Goal: Task Accomplishment & Management: Manage account settings

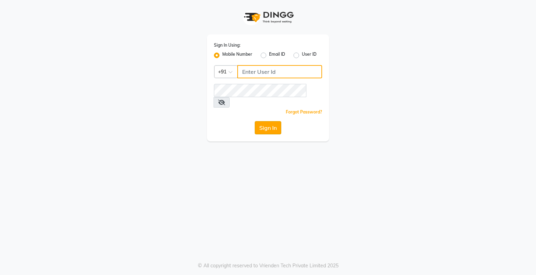
type input "9146152333"
click at [261, 121] on button "Sign In" at bounding box center [268, 127] width 27 height 13
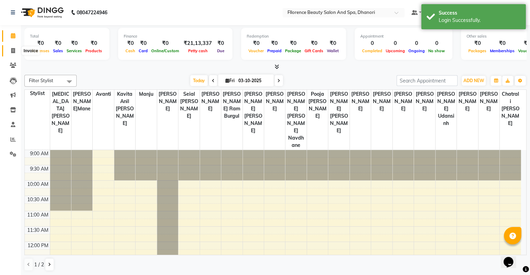
click at [15, 50] on span at bounding box center [13, 51] width 12 height 8
select select "121"
select select "service"
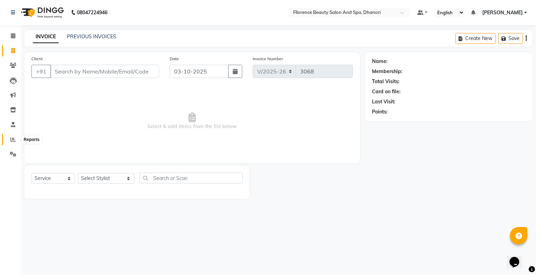
click at [12, 143] on span at bounding box center [13, 140] width 12 height 8
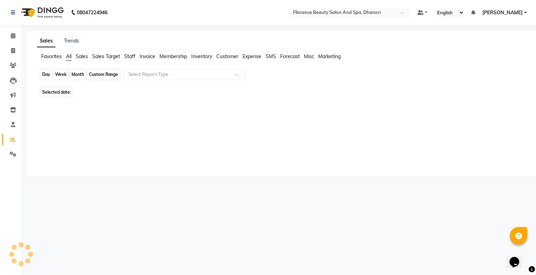
click at [44, 73] on div "Day" at bounding box center [46, 75] width 12 height 10
select select "10"
select select "2025"
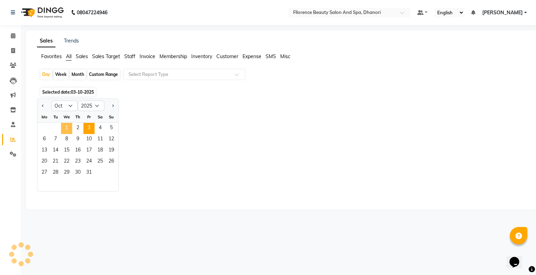
click at [66, 128] on span "1" at bounding box center [66, 128] width 11 height 11
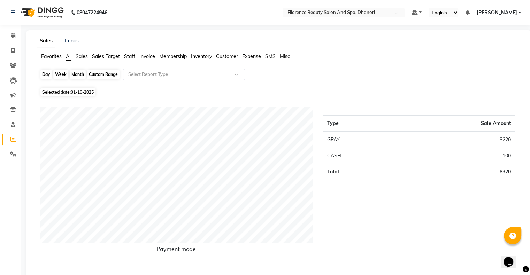
click at [44, 75] on div "Day" at bounding box center [46, 75] width 12 height 10
select select "10"
select select "2025"
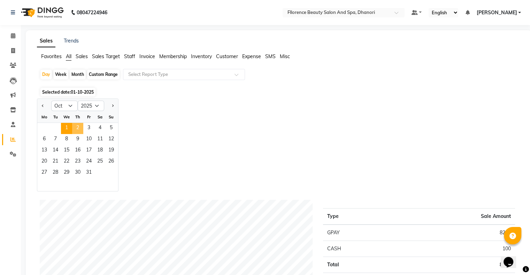
click at [76, 126] on span "2" at bounding box center [77, 128] width 11 height 11
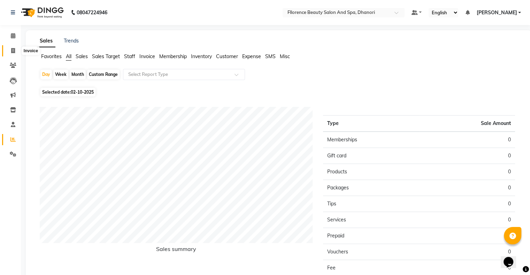
click at [14, 50] on icon at bounding box center [13, 50] width 4 height 5
select select "service"
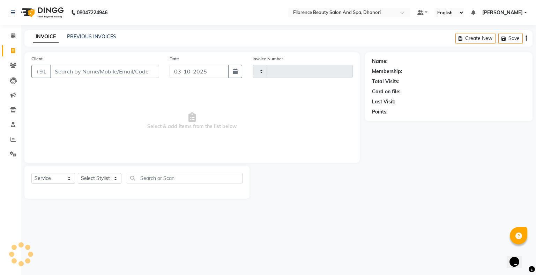
type input "3068"
select select "121"
click at [13, 139] on icon at bounding box center [12, 139] width 5 height 5
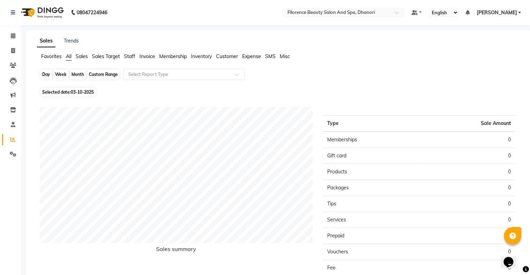
click at [42, 73] on div "Day" at bounding box center [46, 75] width 12 height 10
select select "10"
select select "2025"
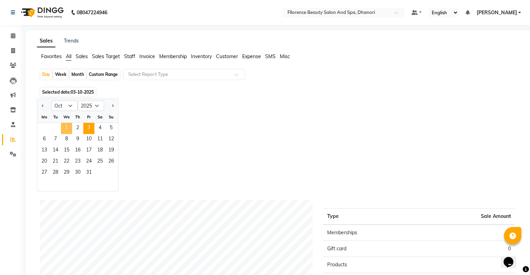
click at [68, 129] on span "1" at bounding box center [66, 128] width 11 height 11
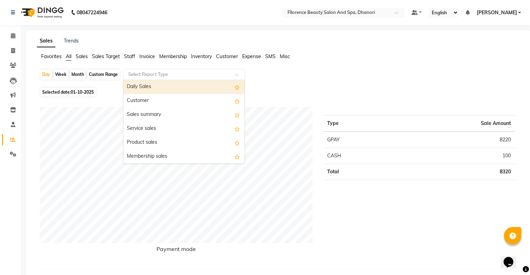
click at [238, 73] on span at bounding box center [239, 76] width 9 height 7
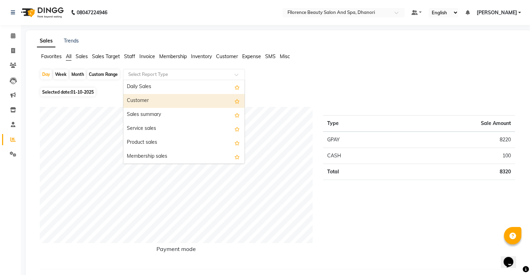
click at [165, 101] on div "Customer" at bounding box center [183, 101] width 121 height 14
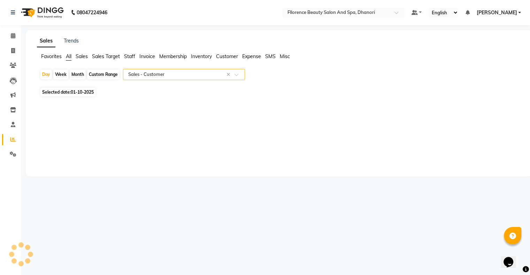
select select "csv"
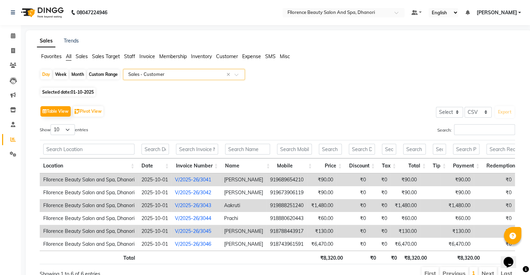
scroll to position [38, 0]
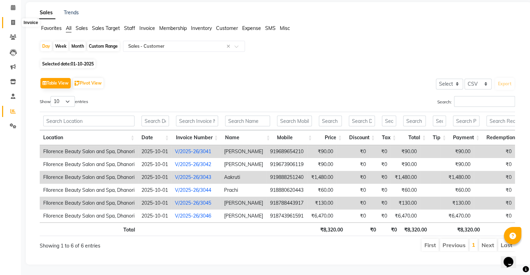
click at [11, 20] on icon at bounding box center [13, 22] width 4 height 5
select select "service"
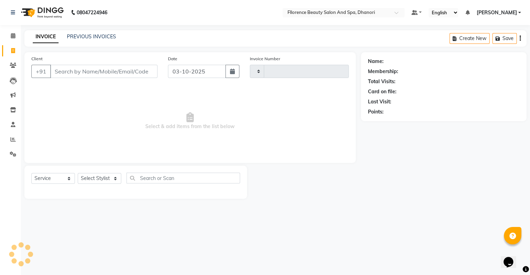
type input "3068"
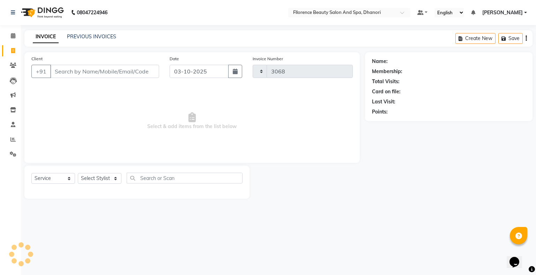
select select "121"
click at [234, 70] on icon "button" at bounding box center [235, 72] width 5 height 6
select select "10"
select select "2025"
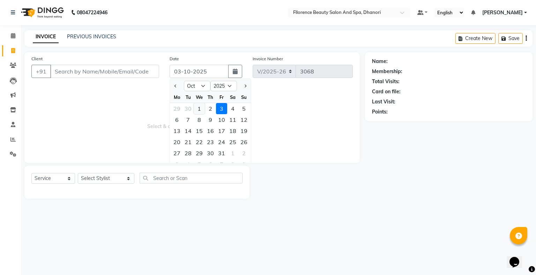
click at [202, 109] on div "1" at bounding box center [199, 108] width 11 height 11
type input "01-10-2025"
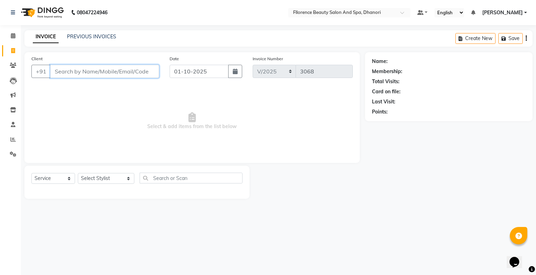
click at [120, 71] on input "Client" at bounding box center [104, 71] width 109 height 13
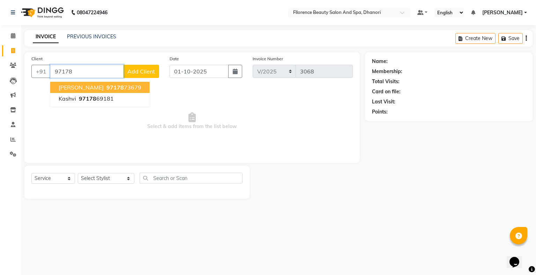
click at [112, 90] on span "97178" at bounding box center [114, 87] width 17 height 7
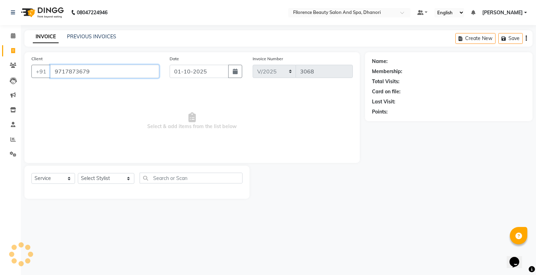
type input "9717873679"
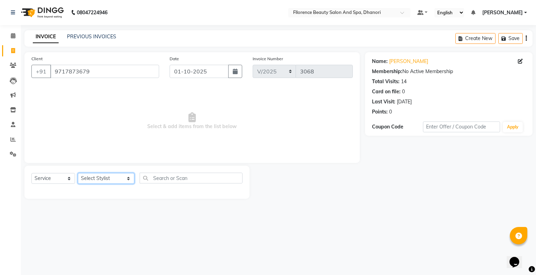
click at [117, 177] on select "Select Stylist [PERSON_NAME] [PERSON_NAME] arjun [PERSON_NAME] [PERSON_NAME] [P…" at bounding box center [106, 178] width 56 height 11
select select "20592"
click at [78, 174] on select "Select Stylist [PERSON_NAME] [PERSON_NAME] arjun [PERSON_NAME] [PERSON_NAME] [P…" at bounding box center [106, 178] width 56 height 11
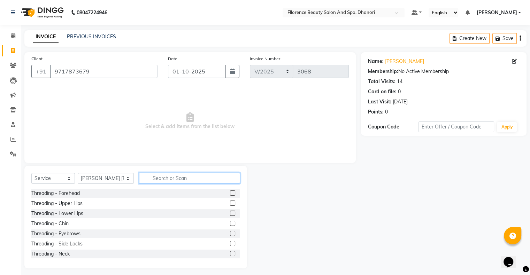
click at [174, 179] on input "text" at bounding box center [189, 178] width 101 height 11
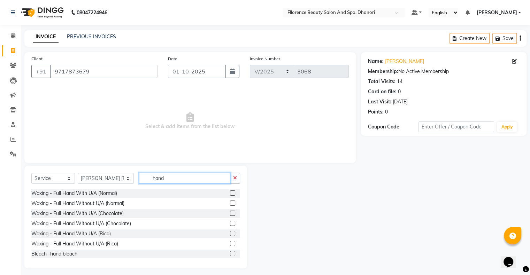
type input "hand"
click at [230, 194] on label at bounding box center [232, 193] width 5 height 5
click at [230, 194] on input "checkbox" at bounding box center [232, 193] width 5 height 5
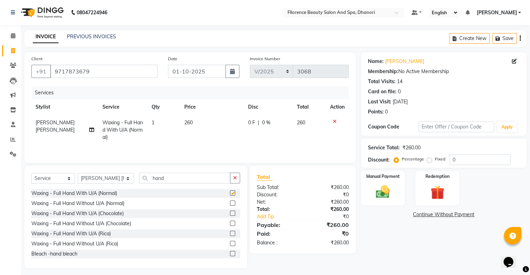
checkbox input "false"
click at [159, 180] on input "hand" at bounding box center [184, 178] width 91 height 11
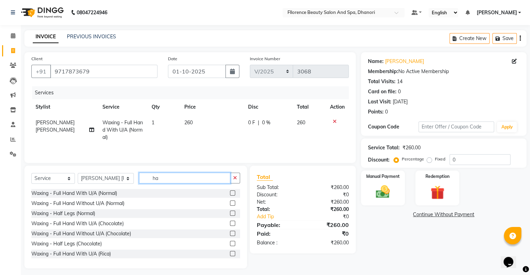
type input "h"
type input "half"
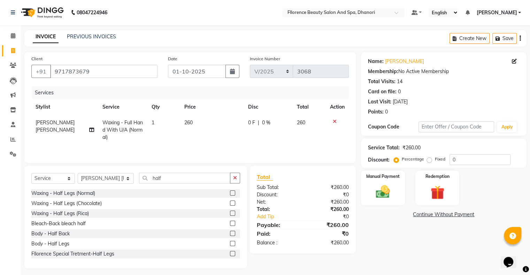
click at [230, 193] on label at bounding box center [232, 193] width 5 height 5
click at [230, 193] on input "checkbox" at bounding box center [232, 193] width 5 height 5
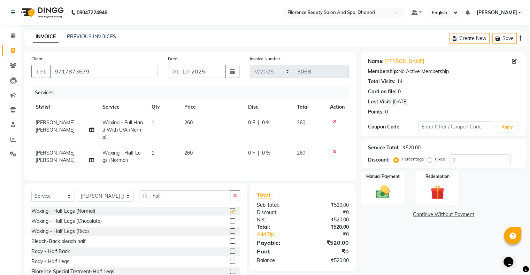
checkbox input "false"
click at [158, 207] on div "Select Service Product Membership Package Voucher Prepaid Gift Card Select Styl…" at bounding box center [135, 199] width 209 height 16
drag, startPoint x: 161, startPoint y: 203, endPoint x: 162, endPoint y: 212, distance: 9.4
click at [162, 207] on div "Select Service Product Membership Package Voucher Prepaid Gift Card Select Styl…" at bounding box center [135, 199] width 209 height 16
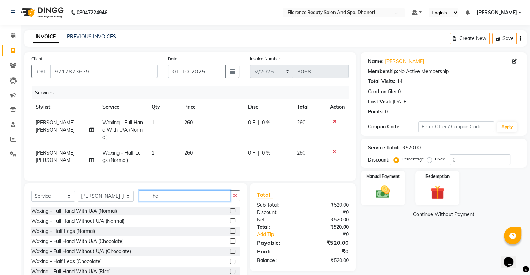
type input "h"
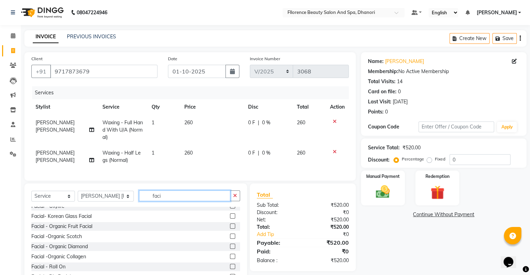
scroll to position [52, 0]
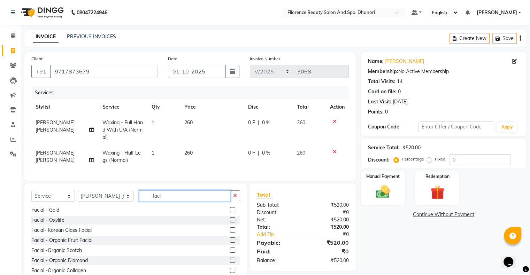
type input "faci"
click at [230, 223] on label at bounding box center [232, 220] width 5 height 5
click at [230, 223] on input "checkbox" at bounding box center [232, 220] width 5 height 5
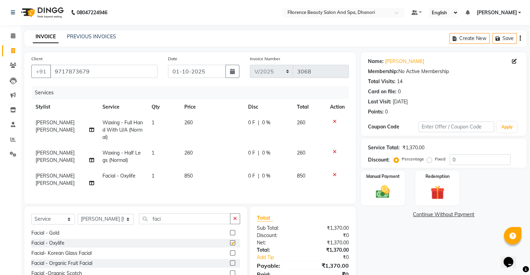
checkbox input "false"
click at [162, 224] on input "faci" at bounding box center [184, 219] width 91 height 11
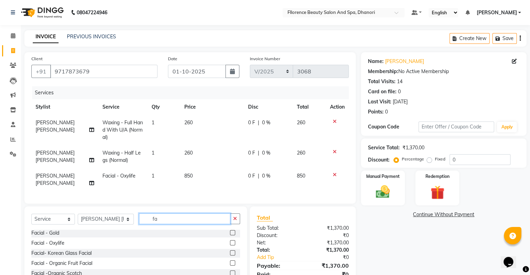
type input "f"
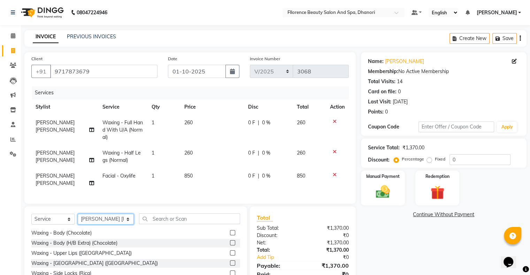
click at [118, 225] on select "Select Stylist [PERSON_NAME] [PERSON_NAME] arjun [PERSON_NAME] [PERSON_NAME] [P…" at bounding box center [106, 219] width 56 height 11
select select "23068"
click at [78, 220] on select "Select Stylist [PERSON_NAME] [PERSON_NAME] arjun [PERSON_NAME] [PERSON_NAME] [P…" at bounding box center [106, 219] width 56 height 11
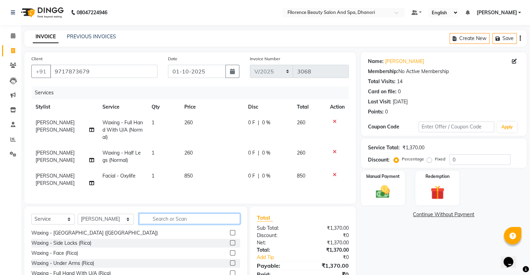
click at [143, 223] on input "text" at bounding box center [189, 219] width 101 height 11
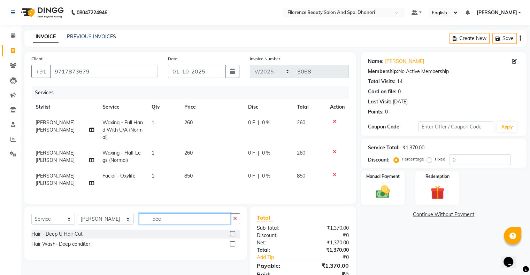
scroll to position [0, 0]
type input "dee"
click at [233, 247] on label at bounding box center [232, 244] width 5 height 5
click at [233, 247] on input "checkbox" at bounding box center [232, 244] width 5 height 5
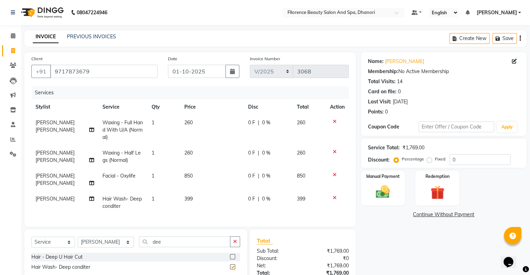
checkbox input "false"
click at [193, 205] on td "399" at bounding box center [212, 202] width 64 height 23
select select "23068"
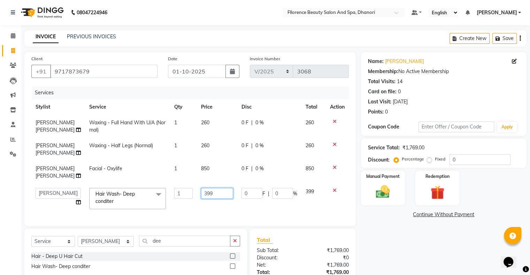
click at [216, 199] on input "399" at bounding box center [217, 193] width 32 height 11
type input "3"
type input "8"
type input "500"
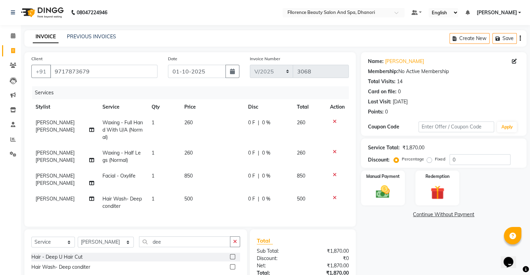
click at [222, 226] on div "Client [PHONE_NUMBER] Date [DATE] Invoice Number V/2025 V/[PHONE_NUMBER] Servic…" at bounding box center [190, 139] width 332 height 175
click at [435, 162] on label "Fixed" at bounding box center [440, 159] width 10 height 6
click at [429, 162] on input "Fixed" at bounding box center [431, 159] width 5 height 5
radio input "true"
click at [456, 160] on input "0" at bounding box center [480, 159] width 61 height 11
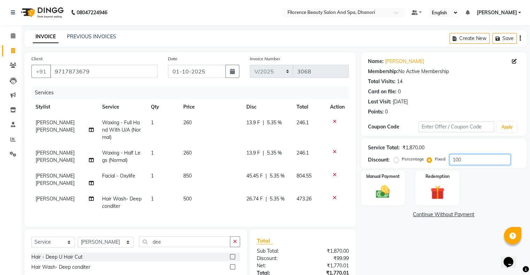
scroll to position [58, 0]
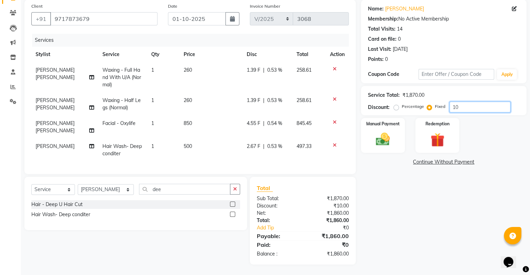
type input "1"
type input "120"
click at [383, 137] on img at bounding box center [382, 139] width 23 height 17
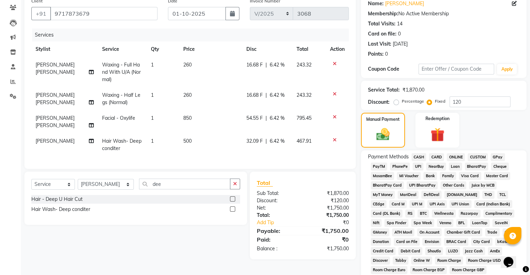
click at [499, 155] on span "GPay" at bounding box center [498, 157] width 14 height 8
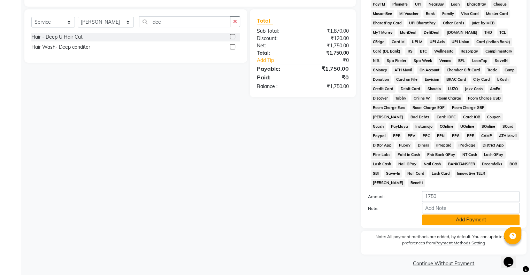
click at [476, 215] on button "Add Payment" at bounding box center [471, 220] width 98 height 11
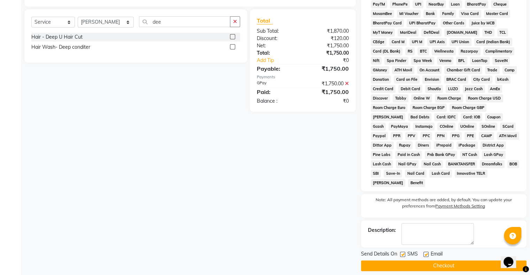
click at [442, 264] on button "Checkout" at bounding box center [444, 266] width 166 height 11
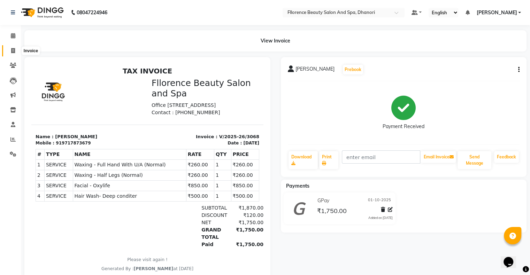
click at [13, 50] on icon at bounding box center [13, 50] width 4 height 5
select select "service"
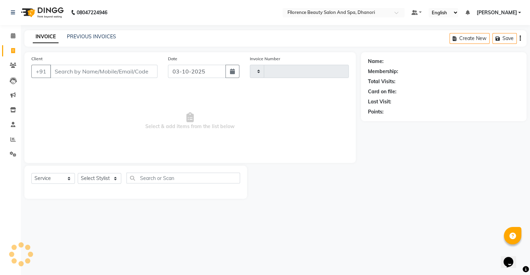
type input "3069"
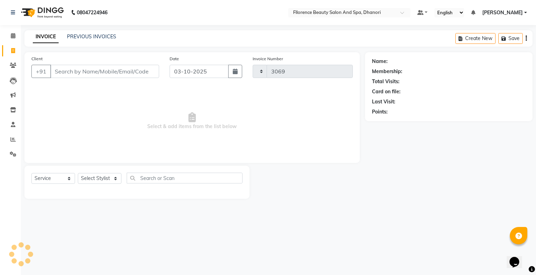
select select "121"
click at [231, 72] on button "button" at bounding box center [235, 71] width 14 height 13
select select "10"
select select "2025"
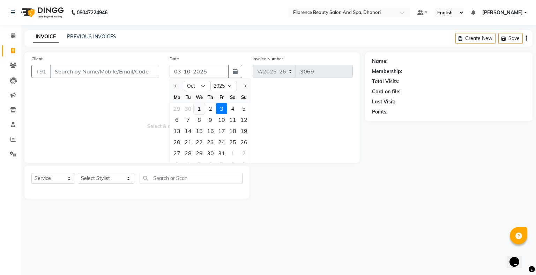
click at [198, 108] on div "1" at bounding box center [199, 108] width 11 height 11
type input "01-10-2025"
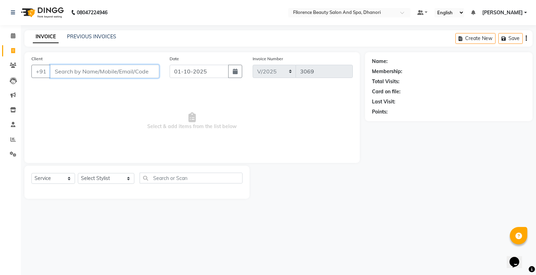
click at [136, 74] on input "Client" at bounding box center [104, 71] width 109 height 13
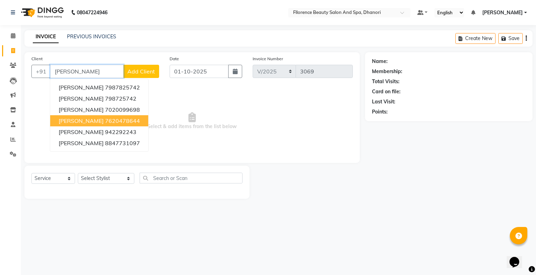
click at [105, 121] on ngb-highlight "7620478644" at bounding box center [122, 121] width 35 height 7
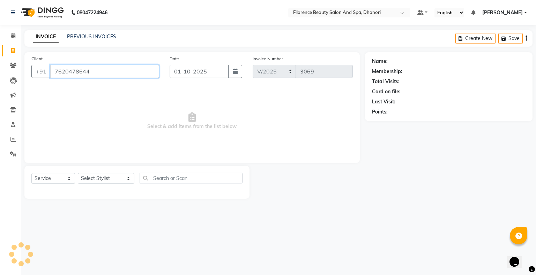
type input "7620478644"
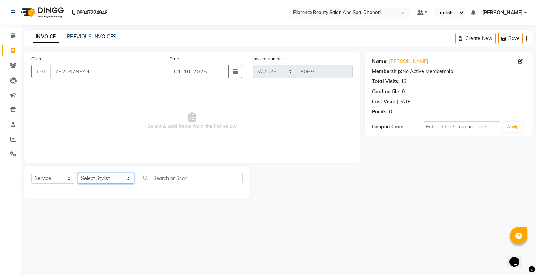
click at [117, 180] on select "Select Stylist [PERSON_NAME] [PERSON_NAME] arjun [PERSON_NAME] [PERSON_NAME] [P…" at bounding box center [106, 178] width 56 height 11
click at [78, 174] on select "Select Stylist [PERSON_NAME] [PERSON_NAME] arjun [PERSON_NAME] [PERSON_NAME] [P…" at bounding box center [106, 178] width 56 height 11
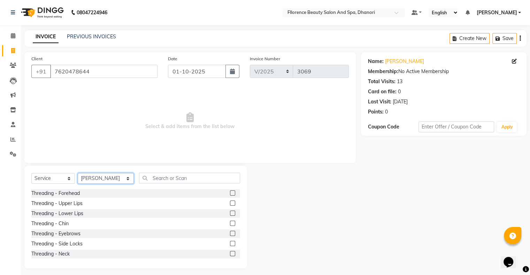
click at [115, 181] on select "Select Stylist [PERSON_NAME] [PERSON_NAME] arjun [PERSON_NAME] [PERSON_NAME] [P…" at bounding box center [106, 178] width 56 height 11
select select "13398"
click at [78, 174] on select "Select Stylist [PERSON_NAME] [PERSON_NAME] arjun [PERSON_NAME] [PERSON_NAME] [P…" at bounding box center [106, 178] width 56 height 11
click at [156, 176] on input "text" at bounding box center [189, 178] width 101 height 11
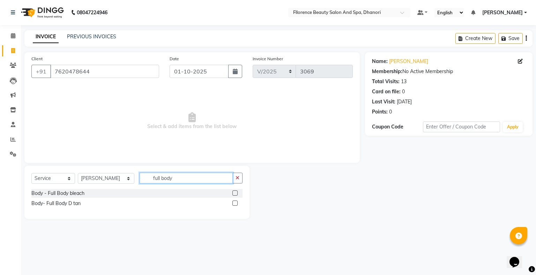
type input "full body"
click at [235, 192] on label at bounding box center [234, 193] width 5 height 5
click at [235, 192] on input "checkbox" at bounding box center [234, 193] width 5 height 5
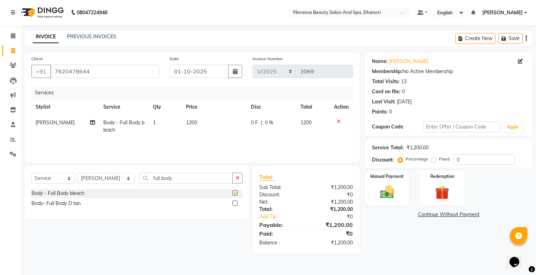
checkbox input "false"
click at [337, 120] on icon at bounding box center [339, 121] width 4 height 5
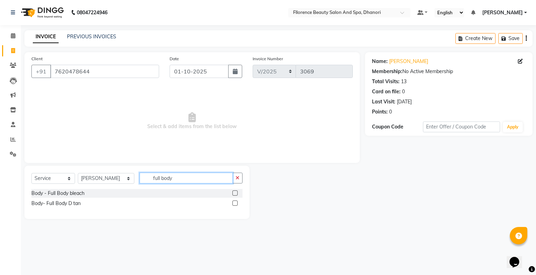
click at [165, 179] on input "full body" at bounding box center [185, 178] width 93 height 11
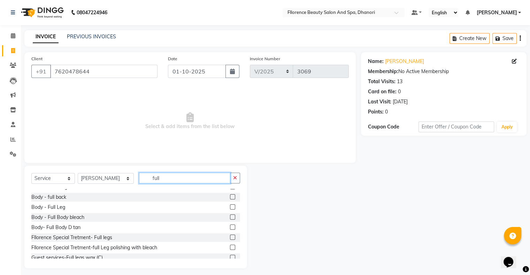
scroll to position [122, 0]
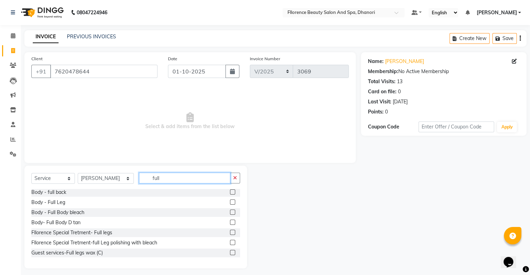
type input "full"
click at [230, 252] on label at bounding box center [232, 252] width 5 height 5
click at [230, 252] on input "checkbox" at bounding box center [232, 253] width 5 height 5
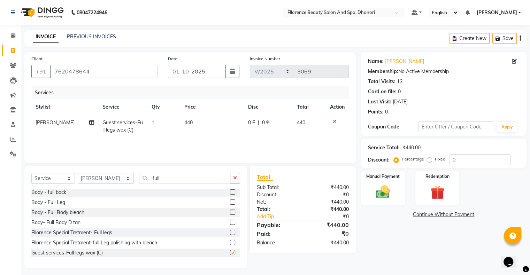
checkbox input "false"
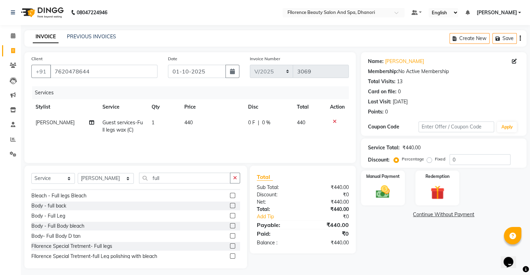
scroll to position [108, 0]
click at [333, 120] on icon at bounding box center [335, 121] width 4 height 5
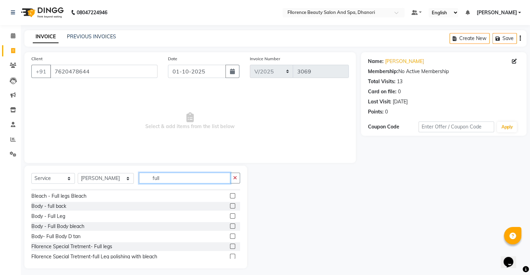
click at [151, 179] on input "full" at bounding box center [184, 178] width 91 height 11
type input "f"
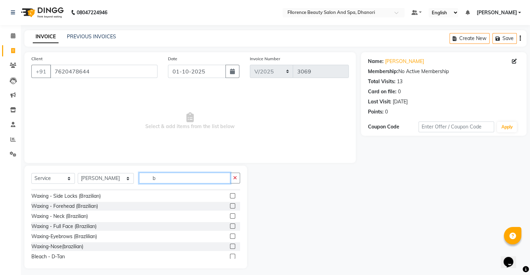
scroll to position [0, 0]
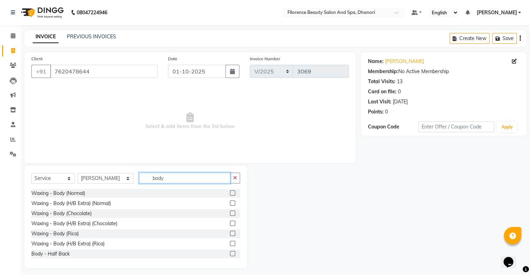
type input "body"
click at [241, 248] on div "Select Service Product Membership Package Voucher Prepaid Gift Card Select Styl…" at bounding box center [135, 217] width 223 height 103
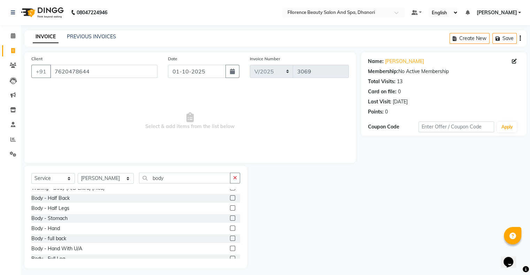
scroll to position [42, 0]
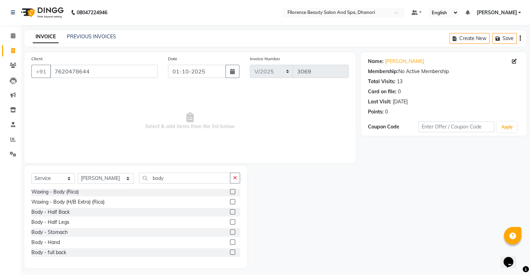
click at [230, 201] on label at bounding box center [232, 201] width 5 height 5
click at [230, 201] on input "checkbox" at bounding box center [232, 202] width 5 height 5
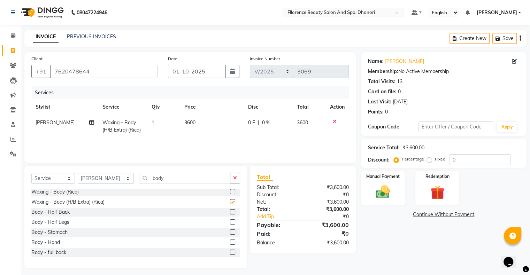
checkbox input "false"
click at [153, 180] on input "body" at bounding box center [184, 178] width 91 height 11
type input "b"
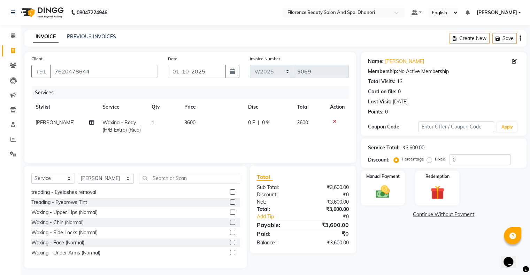
click at [198, 127] on td "3600" at bounding box center [212, 126] width 64 height 23
select select "13398"
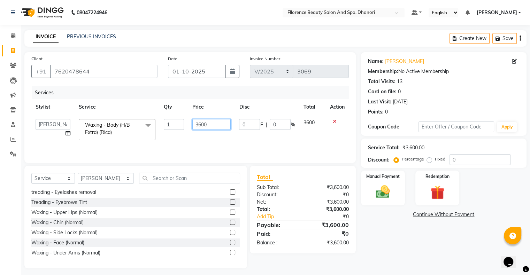
click at [208, 126] on input "3600" at bounding box center [211, 124] width 38 height 11
type input "3"
type input "3200"
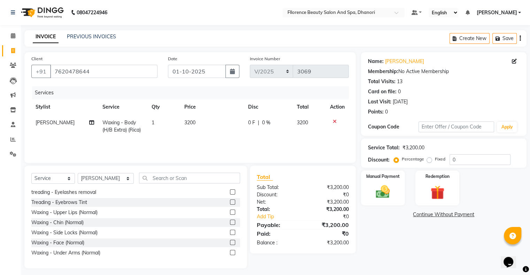
click at [191, 138] on div "Services Stylist Service Qty Price Disc Total Action Priyanka kadale Waxing - B…" at bounding box center [190, 121] width 318 height 70
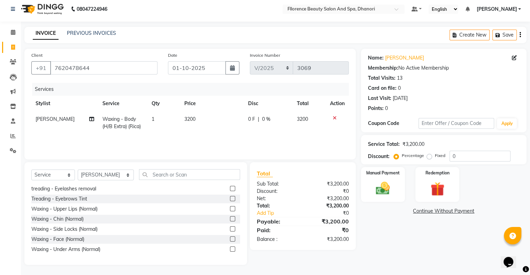
scroll to position [4, 0]
click at [154, 176] on input "text" at bounding box center [189, 174] width 101 height 11
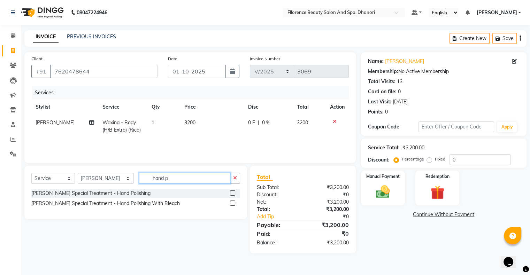
scroll to position [0, 0]
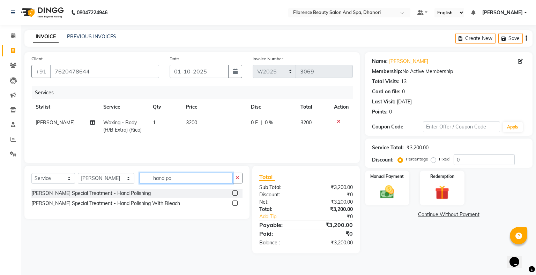
type input "hand po"
click at [234, 204] on label at bounding box center [234, 203] width 5 height 5
click at [234, 204] on input "checkbox" at bounding box center [234, 204] width 5 height 5
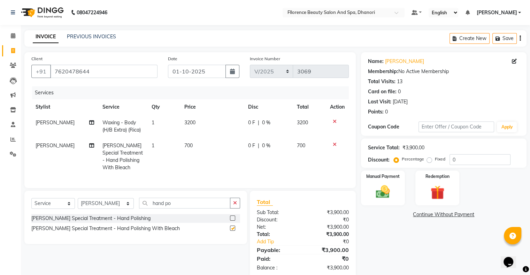
checkbox input "false"
click at [197, 151] on td "700" at bounding box center [212, 157] width 64 height 38
select select "13398"
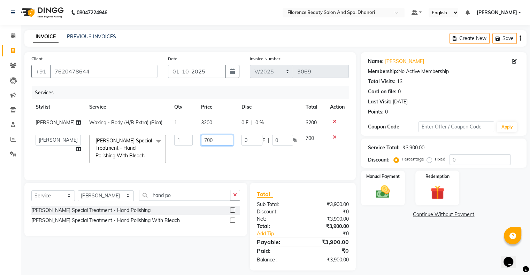
click at [211, 146] on input "700" at bounding box center [217, 140] width 32 height 11
type input "7"
type input "1000"
click at [166, 201] on input "hand po" at bounding box center [184, 195] width 91 height 11
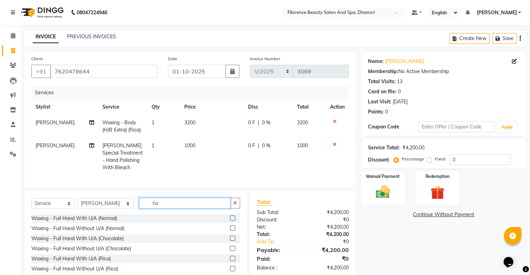
type input "h"
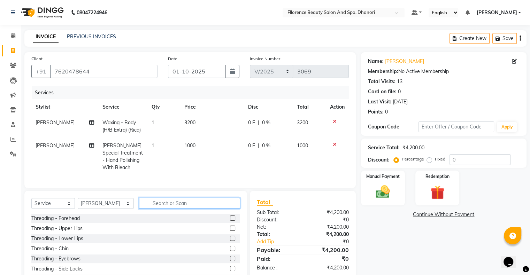
click at [143, 209] on input "text" at bounding box center [189, 203] width 101 height 11
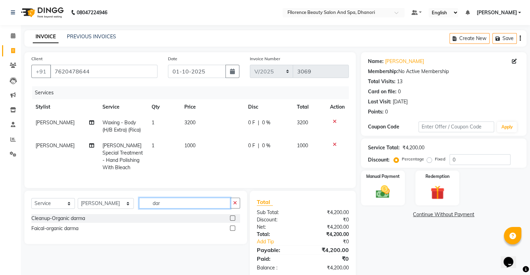
type input "dar"
click at [231, 221] on label at bounding box center [232, 218] width 5 height 5
click at [231, 221] on input "checkbox" at bounding box center [232, 219] width 5 height 5
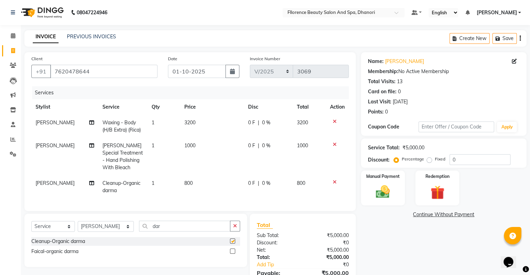
checkbox input "false"
click at [155, 231] on input "dar" at bounding box center [184, 226] width 91 height 11
type input "d"
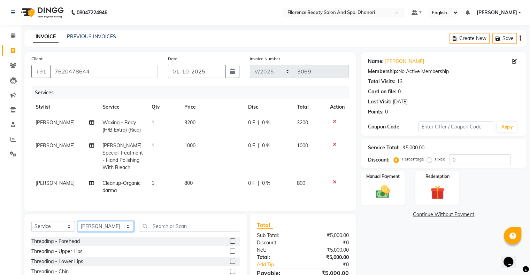
click at [119, 232] on select "Select Stylist [PERSON_NAME] [PERSON_NAME] arjun [PERSON_NAME] [PERSON_NAME] [P…" at bounding box center [106, 226] width 56 height 11
select select "7031"
click at [78, 227] on select "Select Stylist [PERSON_NAME] [PERSON_NAME] arjun [PERSON_NAME] [PERSON_NAME] [P…" at bounding box center [106, 226] width 56 height 11
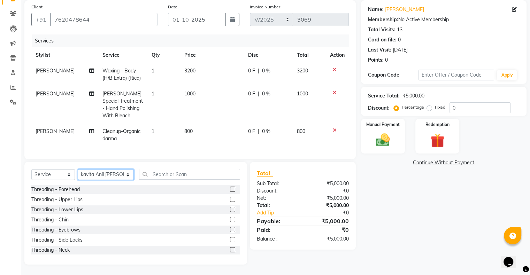
scroll to position [57, 0]
click at [230, 228] on label at bounding box center [232, 229] width 5 height 5
click at [230, 228] on input "checkbox" at bounding box center [232, 230] width 5 height 5
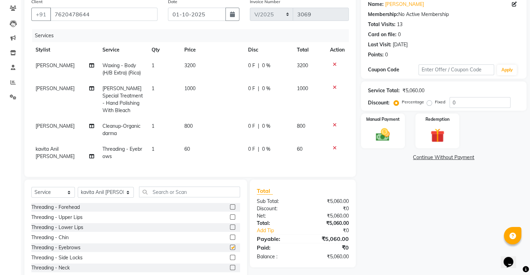
checkbox input "false"
click at [153, 197] on input "text" at bounding box center [189, 192] width 101 height 11
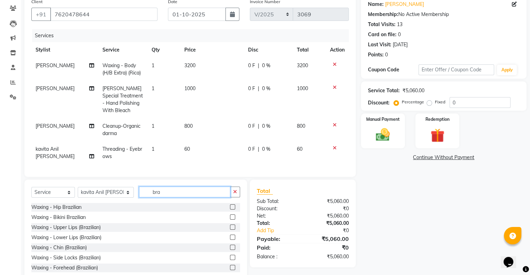
type input "bra"
click at [230, 230] on label at bounding box center [232, 227] width 5 height 5
click at [230, 230] on input "checkbox" at bounding box center [232, 228] width 5 height 5
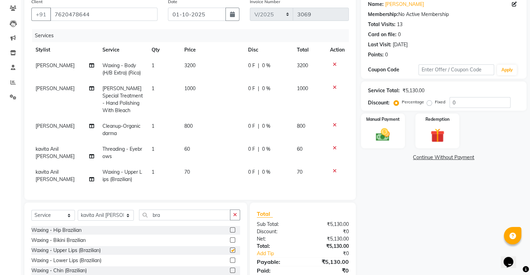
checkbox input "false"
click at [383, 131] on img at bounding box center [382, 135] width 23 height 17
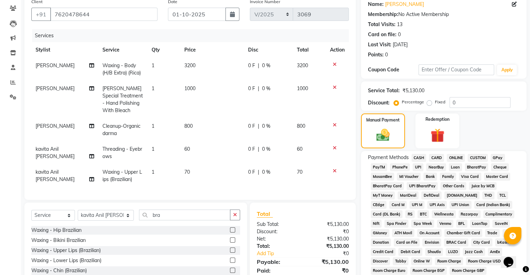
click at [421, 157] on span "CASH" at bounding box center [419, 158] width 15 height 8
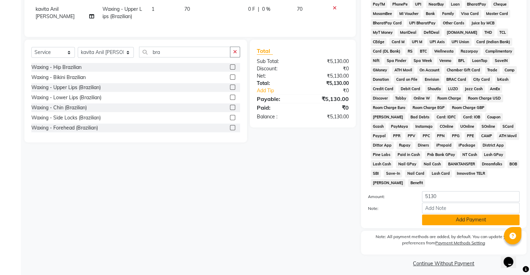
click at [492, 215] on button "Add Payment" at bounding box center [471, 220] width 98 height 11
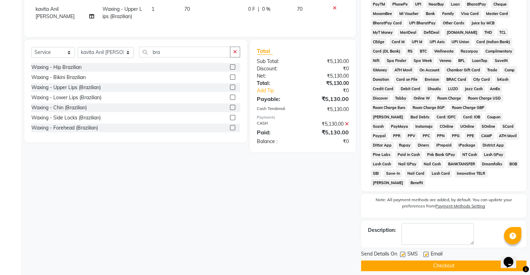
click at [452, 264] on button "Checkout" at bounding box center [444, 266] width 166 height 11
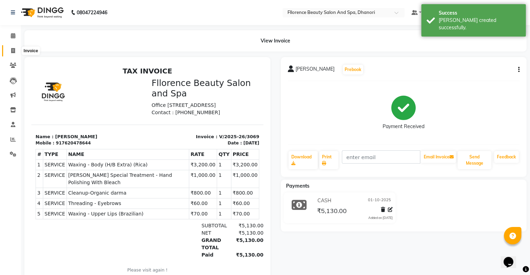
click at [14, 51] on icon at bounding box center [13, 50] width 4 height 5
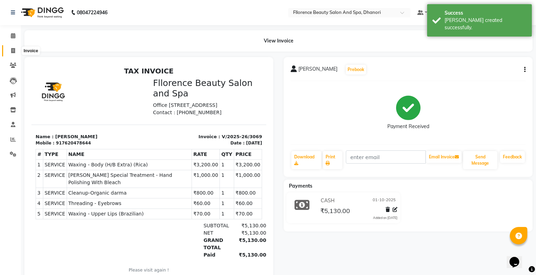
select select "121"
select select "service"
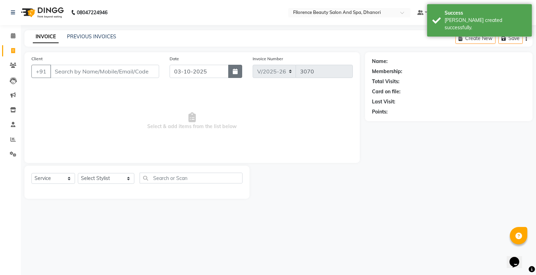
click at [234, 72] on icon "button" at bounding box center [235, 72] width 5 height 6
select select "10"
select select "2025"
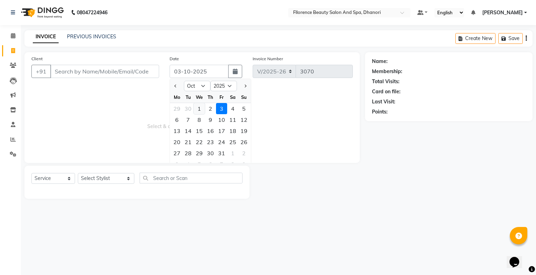
click at [198, 106] on div "1" at bounding box center [199, 108] width 11 height 11
type input "01-10-2025"
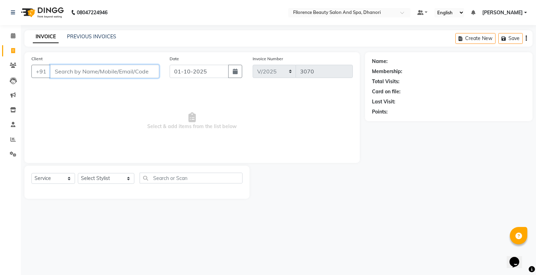
click at [130, 74] on input "Client" at bounding box center [104, 71] width 109 height 13
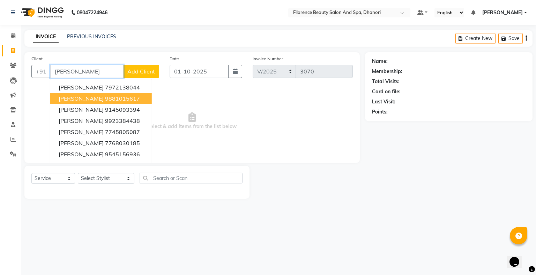
click at [105, 98] on ngb-highlight "9881015617" at bounding box center [122, 98] width 35 height 7
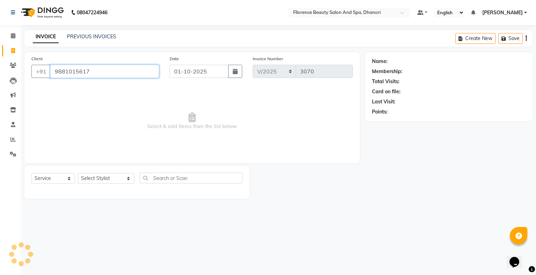
type input "9881015617"
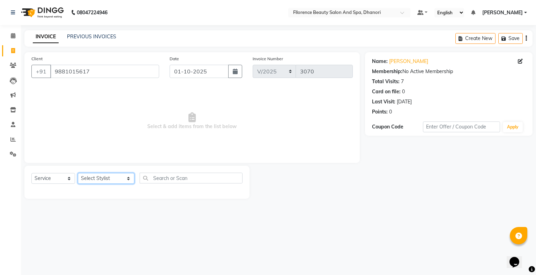
click at [116, 181] on select "Select Stylist [PERSON_NAME] [PERSON_NAME] arjun [PERSON_NAME] [PERSON_NAME] [P…" at bounding box center [106, 178] width 56 height 11
select select "86053"
click at [78, 174] on select "Select Stylist [PERSON_NAME] [PERSON_NAME] arjun [PERSON_NAME] [PERSON_NAME] [P…" at bounding box center [106, 178] width 56 height 11
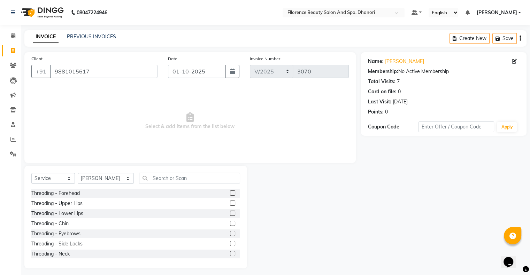
click at [230, 233] on label at bounding box center [232, 233] width 5 height 5
click at [230, 233] on input "checkbox" at bounding box center [232, 234] width 5 height 5
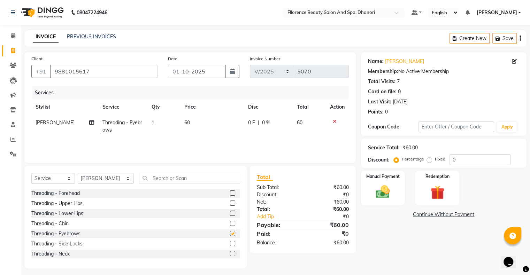
checkbox input "false"
click at [230, 204] on label at bounding box center [232, 203] width 5 height 5
click at [230, 204] on input "checkbox" at bounding box center [232, 204] width 5 height 5
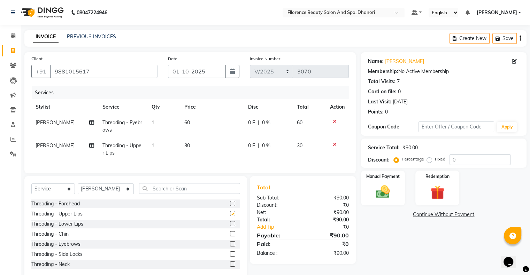
checkbox input "false"
click at [230, 206] on label at bounding box center [232, 203] width 5 height 5
click at [230, 206] on input "checkbox" at bounding box center [232, 204] width 5 height 5
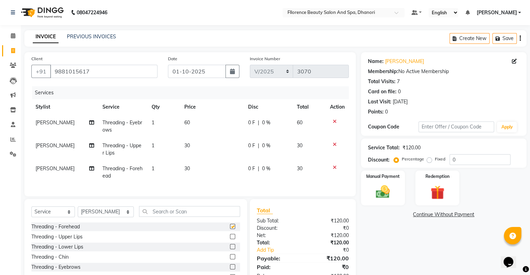
checkbox input "false"
click at [384, 194] on img at bounding box center [382, 192] width 23 height 17
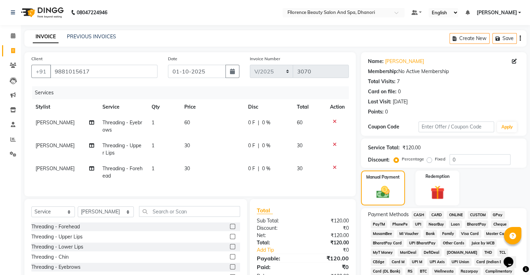
click at [498, 212] on span "GPay" at bounding box center [498, 215] width 14 height 8
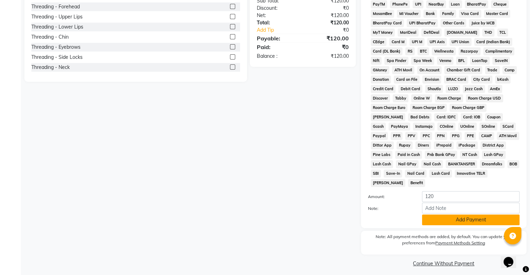
click at [456, 215] on button "Add Payment" at bounding box center [471, 220] width 98 height 11
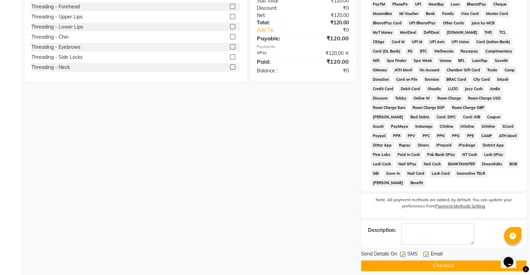
click at [425, 264] on button "Checkout" at bounding box center [444, 266] width 166 height 11
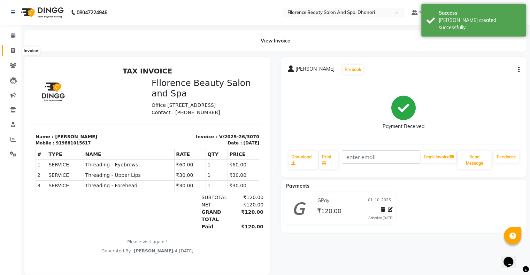
click at [15, 48] on span at bounding box center [13, 51] width 12 height 8
select select "121"
select select "service"
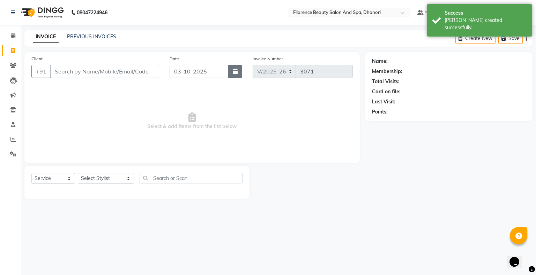
click at [237, 73] on icon "button" at bounding box center [235, 72] width 5 height 6
select select "10"
select select "2025"
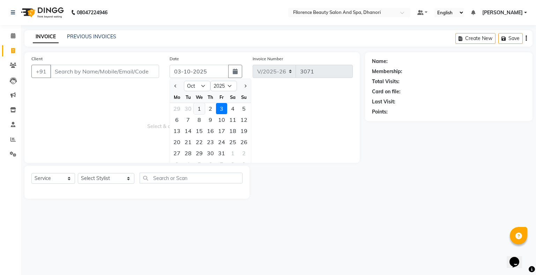
click at [198, 111] on div "1" at bounding box center [199, 108] width 11 height 11
type input "01-10-2025"
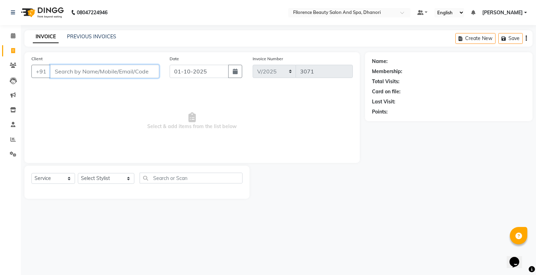
click at [138, 67] on input "Client" at bounding box center [104, 71] width 109 height 13
type input "A"
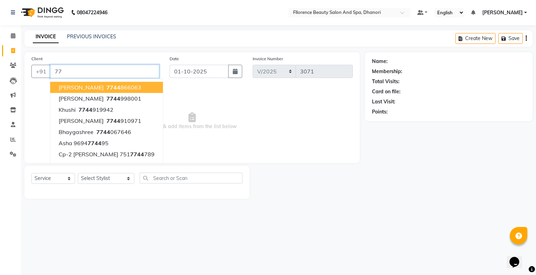
type input "7"
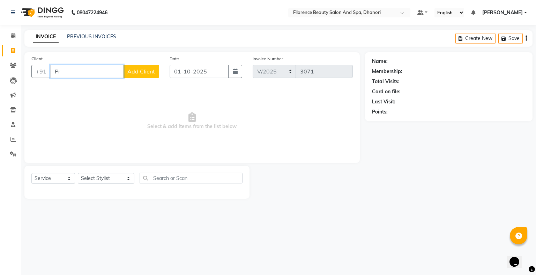
type input "P"
click at [0, 52] on li "Invoice" at bounding box center [10, 51] width 21 height 15
click at [116, 77] on input "Client" at bounding box center [104, 71] width 109 height 13
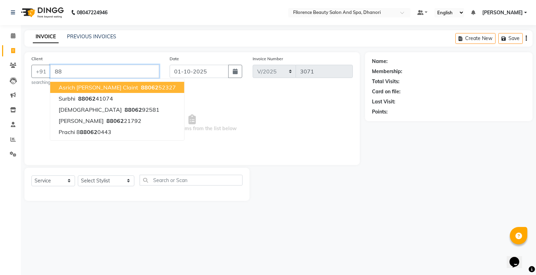
type input "8"
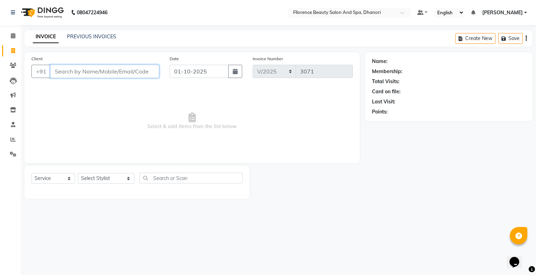
click at [127, 76] on input "Client" at bounding box center [104, 71] width 109 height 13
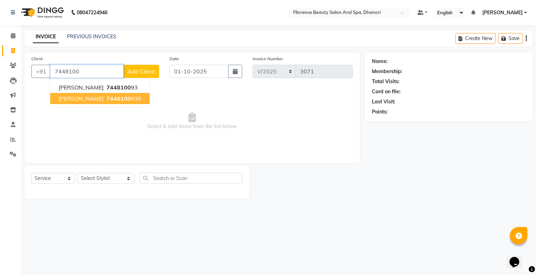
click at [106, 98] on span "7448100" at bounding box center [118, 98] width 24 height 7
type input "7448100935"
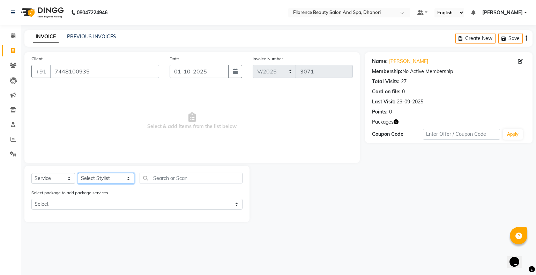
click at [116, 179] on select "Select Stylist [PERSON_NAME] [PERSON_NAME] arjun [PERSON_NAME] [PERSON_NAME] [P…" at bounding box center [106, 178] width 56 height 11
select select "3686"
click at [78, 174] on select "Select Stylist [PERSON_NAME] [PERSON_NAME] arjun [PERSON_NAME] [PERSON_NAME] [P…" at bounding box center [106, 178] width 56 height 11
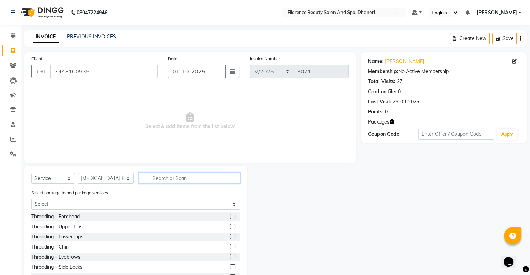
click at [158, 178] on input "text" at bounding box center [189, 178] width 101 height 11
type input "hair w"
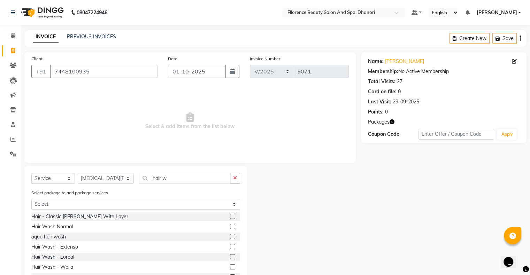
click at [230, 249] on label at bounding box center [232, 246] width 5 height 5
click at [230, 249] on input "checkbox" at bounding box center [232, 247] width 5 height 5
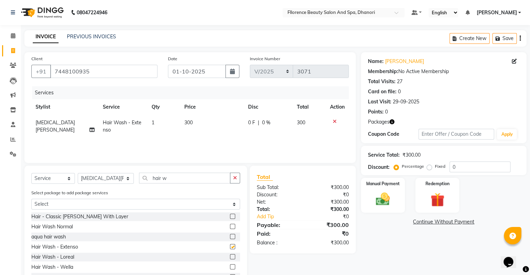
checkbox input "false"
click at [334, 120] on icon at bounding box center [335, 121] width 4 height 5
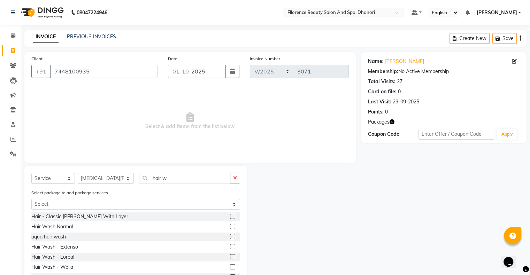
click at [230, 257] on label at bounding box center [232, 257] width 5 height 5
click at [230, 257] on input "checkbox" at bounding box center [232, 257] width 5 height 5
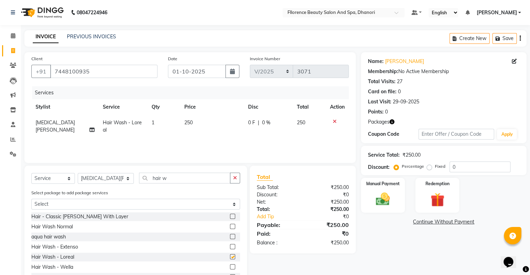
checkbox input "false"
click at [377, 195] on img at bounding box center [382, 199] width 23 height 17
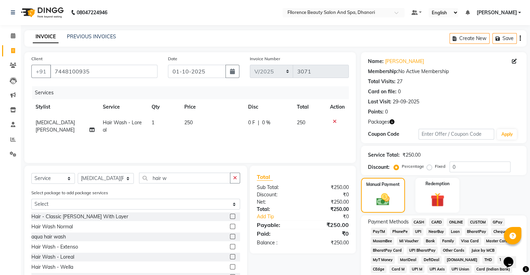
click at [495, 220] on span "GPay" at bounding box center [498, 223] width 14 height 8
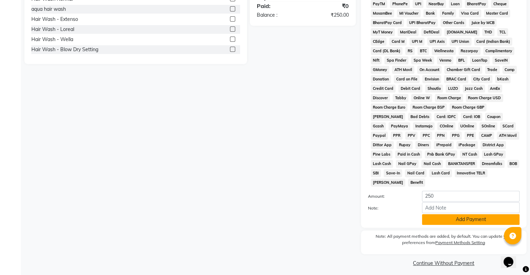
click at [479, 217] on button "Add Payment" at bounding box center [471, 219] width 98 height 11
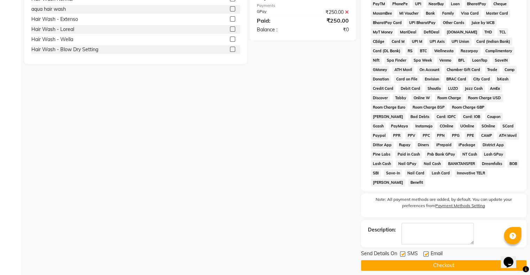
click at [442, 262] on button "Checkout" at bounding box center [444, 265] width 166 height 11
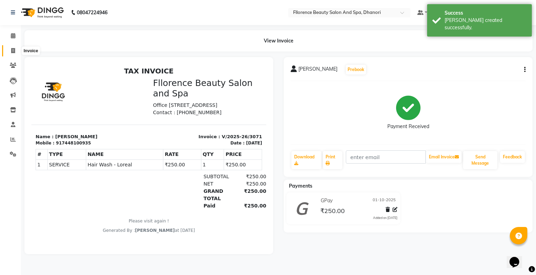
click at [8, 50] on span at bounding box center [13, 51] width 12 height 8
select select "service"
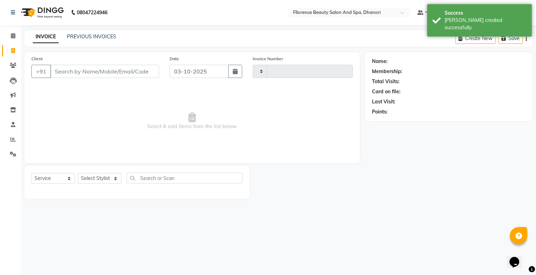
type input "3072"
select select "121"
click at [232, 70] on button "button" at bounding box center [235, 71] width 14 height 13
select select "10"
select select "2025"
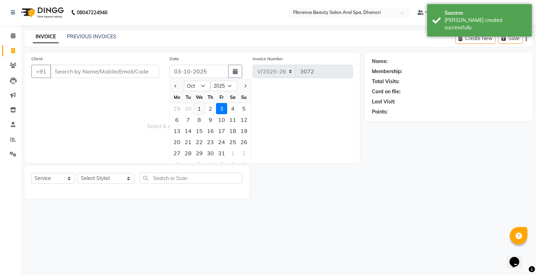
click at [201, 111] on div "1" at bounding box center [199, 108] width 11 height 11
type input "01-10-2025"
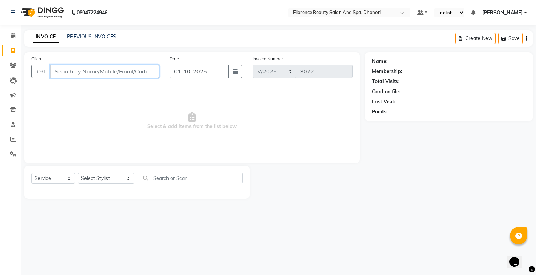
click at [142, 69] on input "Client" at bounding box center [104, 71] width 109 height 13
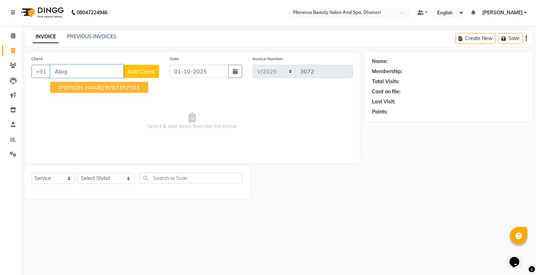
click at [83, 91] on button "Abigail 9763157581" at bounding box center [99, 87] width 98 height 11
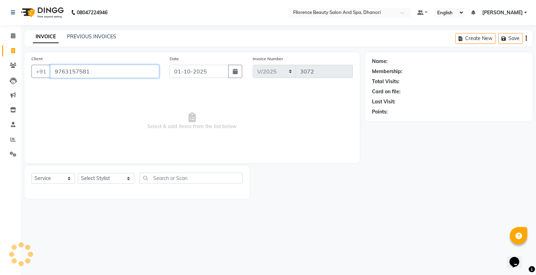
type input "9763157581"
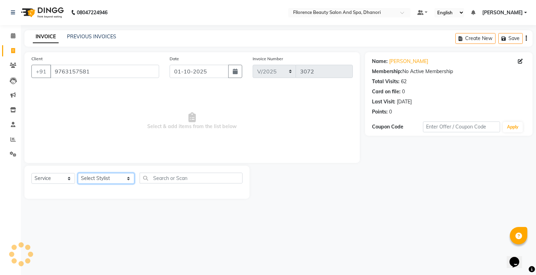
click at [115, 178] on select "Select Stylist [PERSON_NAME] [PERSON_NAME] arjun [PERSON_NAME] [PERSON_NAME] [P…" at bounding box center [106, 178] width 56 height 11
select select "3686"
click at [78, 174] on select "Select Stylist [PERSON_NAME] [PERSON_NAME] arjun [PERSON_NAME] [PERSON_NAME] [P…" at bounding box center [106, 178] width 56 height 11
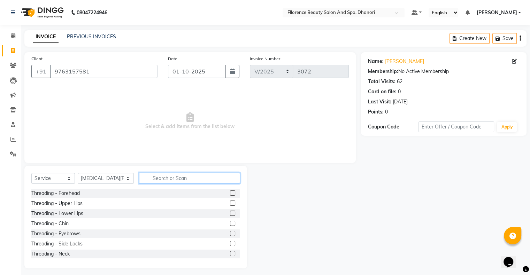
click at [151, 175] on input "text" at bounding box center [189, 178] width 101 height 11
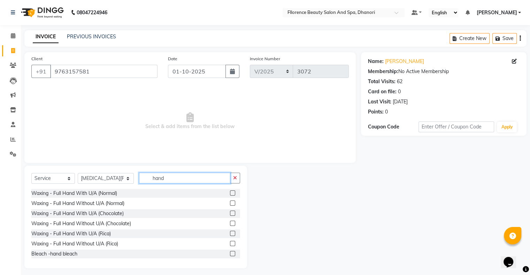
type input "hand"
click at [230, 234] on label at bounding box center [232, 233] width 5 height 5
click at [230, 234] on input "checkbox" at bounding box center [232, 234] width 5 height 5
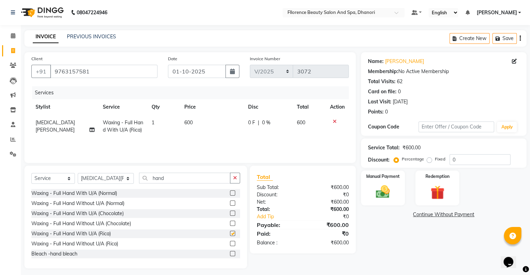
checkbox input "false"
click at [155, 180] on input "hand" at bounding box center [184, 178] width 91 height 11
type input "h"
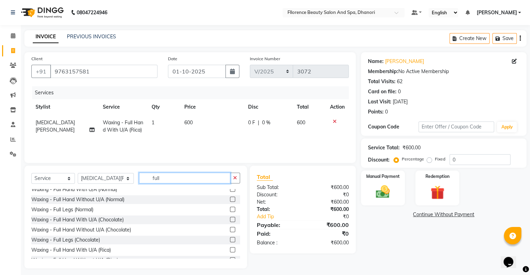
scroll to position [28, 0]
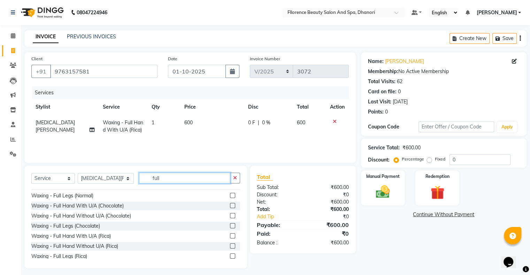
type input "full"
click at [230, 256] on label at bounding box center [232, 256] width 5 height 5
click at [230, 256] on input "checkbox" at bounding box center [232, 257] width 5 height 5
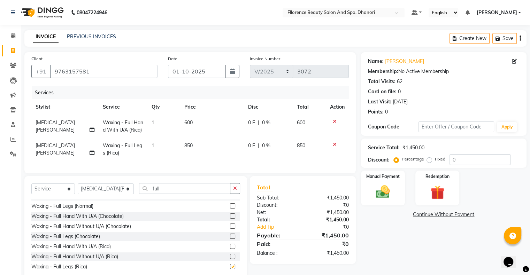
checkbox input "false"
click at [385, 192] on img at bounding box center [382, 192] width 23 height 17
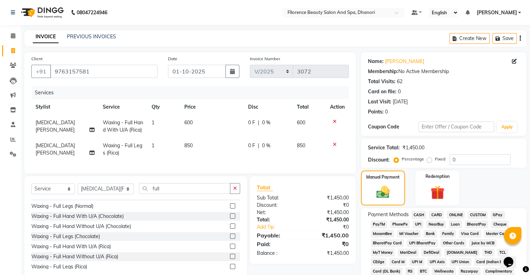
click at [494, 213] on span "GPay" at bounding box center [498, 215] width 14 height 8
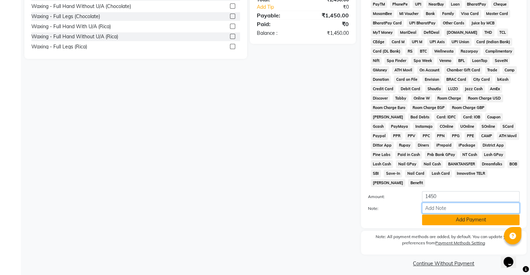
drag, startPoint x: 486, startPoint y: 210, endPoint x: 476, endPoint y: 215, distance: 11.6
click at [476, 215] on div "Amount: 1450 Note: Add Payment" at bounding box center [444, 208] width 152 height 34
click at [476, 215] on button "Add Payment" at bounding box center [471, 220] width 98 height 11
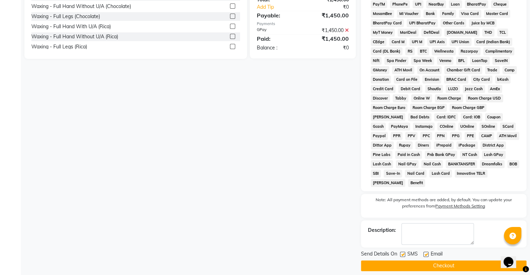
click at [448, 264] on button "Checkout" at bounding box center [444, 266] width 166 height 11
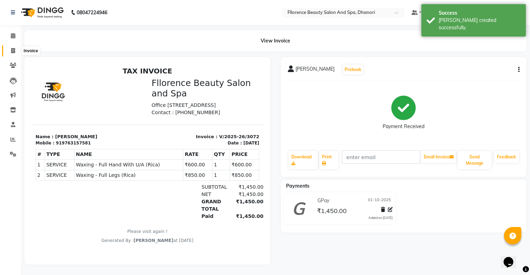
click at [11, 52] on icon at bounding box center [13, 50] width 4 height 5
select select "service"
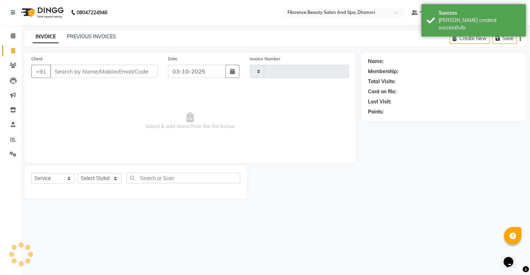
type input "3073"
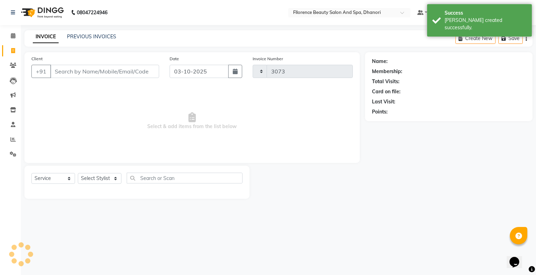
select select "121"
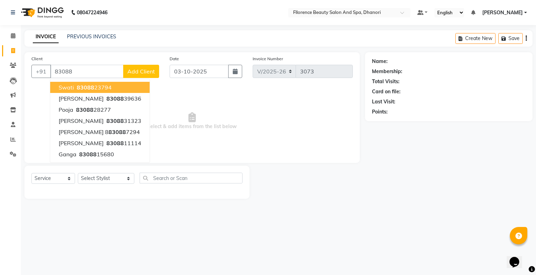
click at [98, 90] on ngb-highlight "83088 23794" at bounding box center [93, 87] width 36 height 7
type input "8308823794"
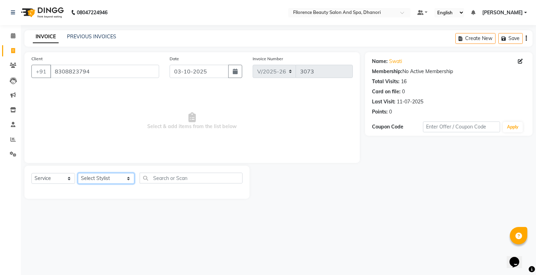
click at [114, 183] on select "Select Stylist [PERSON_NAME] [PERSON_NAME] arjun [PERSON_NAME] [PERSON_NAME] [P…" at bounding box center [106, 178] width 56 height 11
select select "23068"
click at [78, 174] on select "Select Stylist [PERSON_NAME] [PERSON_NAME] arjun [PERSON_NAME] [PERSON_NAME] [P…" at bounding box center [106, 178] width 56 height 11
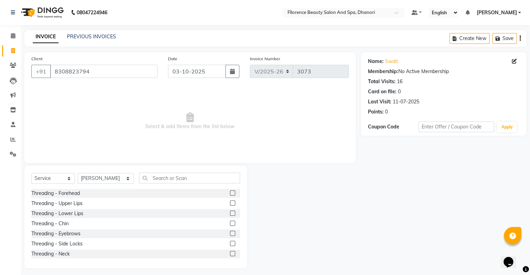
click at [230, 236] on label at bounding box center [232, 233] width 5 height 5
click at [230, 236] on input "checkbox" at bounding box center [232, 234] width 5 height 5
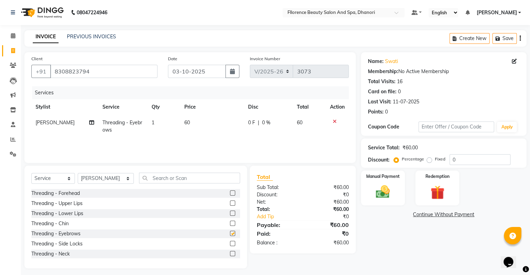
checkbox input "false"
click at [380, 190] on img at bounding box center [382, 192] width 23 height 17
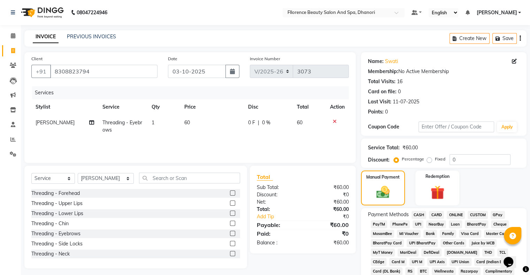
click at [416, 216] on span "CASH" at bounding box center [419, 215] width 15 height 8
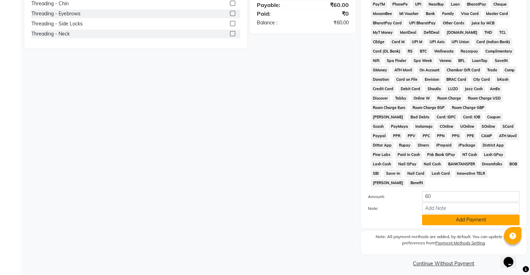
click at [478, 215] on button "Add Payment" at bounding box center [471, 220] width 98 height 11
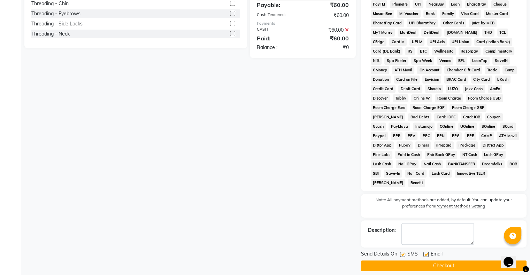
click at [443, 261] on button "Checkout" at bounding box center [444, 266] width 166 height 11
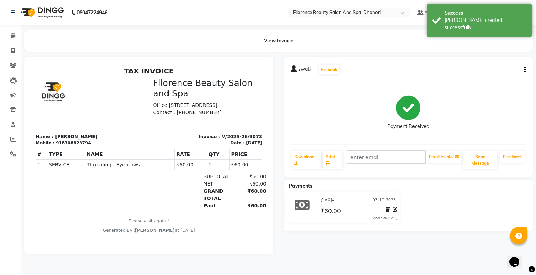
click at [527, 69] on div "swati Prebook Payment Received Download Print Email Invoice Send Message Feedba…" at bounding box center [408, 117] width 249 height 120
click at [524, 70] on icon "button" at bounding box center [524, 70] width 1 height 0
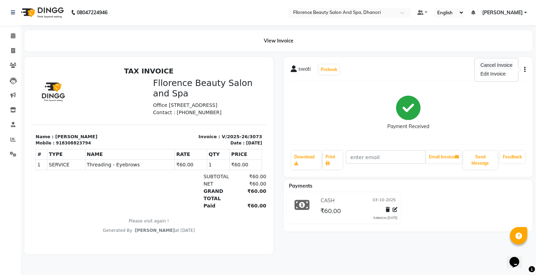
click at [512, 66] on div "Cancel Invoice" at bounding box center [496, 65] width 35 height 9
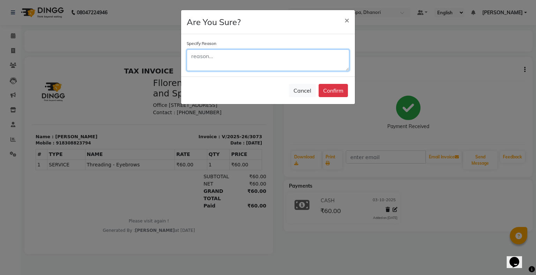
click at [228, 56] on textarea at bounding box center [268, 61] width 163 height 22
type textarea "Wrong enetry"
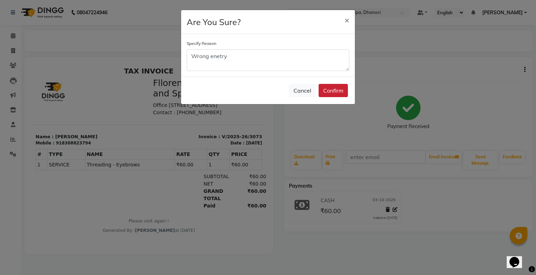
click at [334, 91] on button "Confirm" at bounding box center [332, 90] width 29 height 13
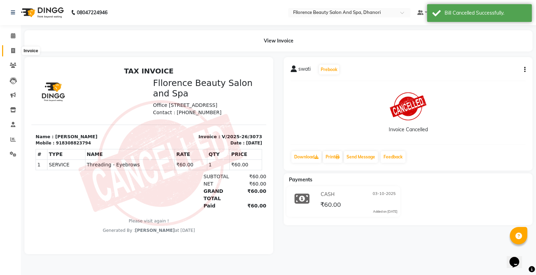
click at [13, 51] on icon at bounding box center [13, 50] width 4 height 5
select select "service"
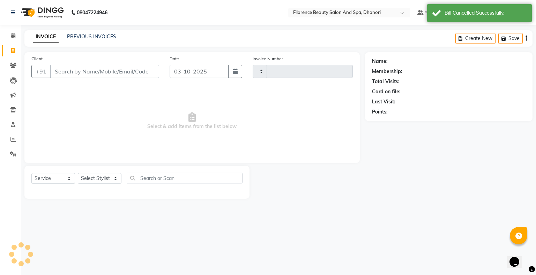
type input "3074"
select select "121"
click at [234, 73] on icon "button" at bounding box center [235, 72] width 5 height 6
select select "10"
select select "2025"
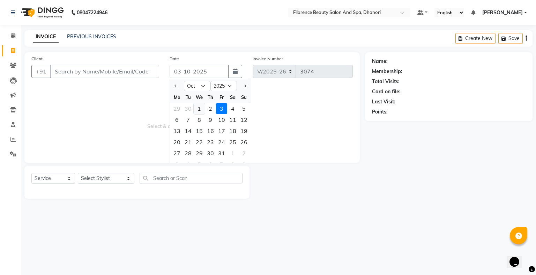
click at [201, 106] on div "1" at bounding box center [199, 108] width 11 height 11
type input "01-10-2025"
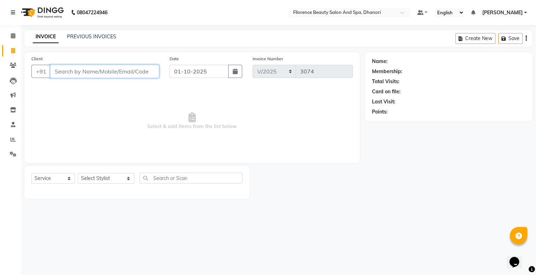
click at [147, 75] on input "Client" at bounding box center [104, 71] width 109 height 13
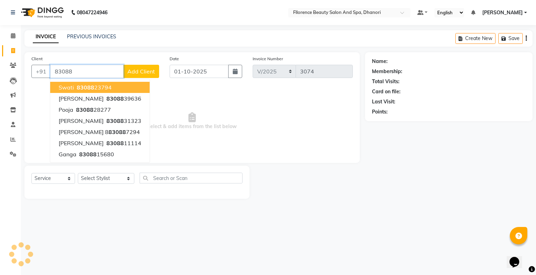
click at [81, 89] on span "83088" at bounding box center [85, 87] width 17 height 7
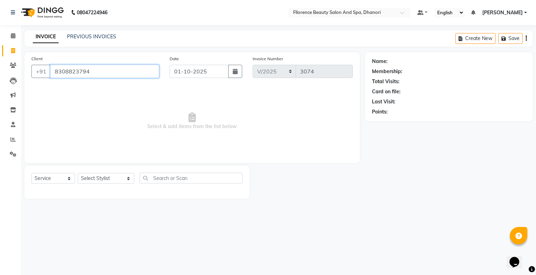
type input "8308823794"
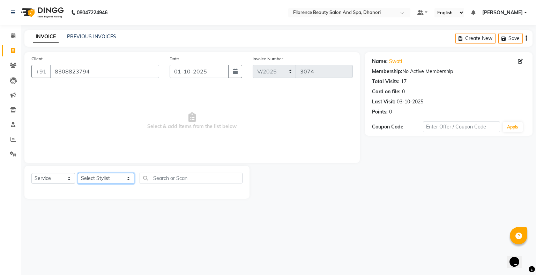
click at [116, 179] on select "Select Stylist [PERSON_NAME] [PERSON_NAME] arjun [PERSON_NAME] [PERSON_NAME] [P…" at bounding box center [106, 178] width 56 height 11
select select "23068"
click at [78, 174] on select "Select Stylist [PERSON_NAME] [PERSON_NAME] arjun [PERSON_NAME] [PERSON_NAME] [P…" at bounding box center [106, 178] width 56 height 11
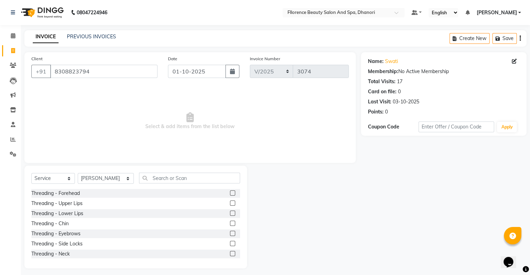
click at [230, 235] on label at bounding box center [232, 233] width 5 height 5
click at [230, 235] on input "checkbox" at bounding box center [232, 234] width 5 height 5
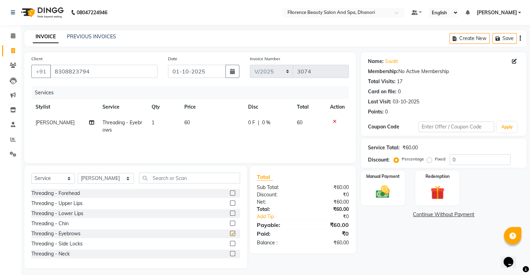
checkbox input "false"
click at [384, 194] on img at bounding box center [382, 192] width 23 height 17
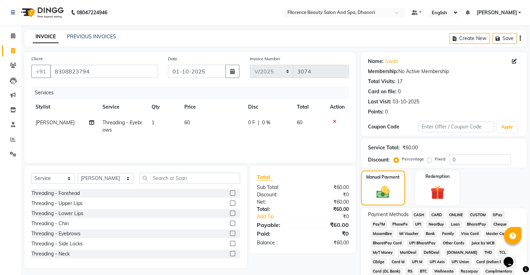
click at [416, 216] on span "CASH" at bounding box center [419, 215] width 15 height 8
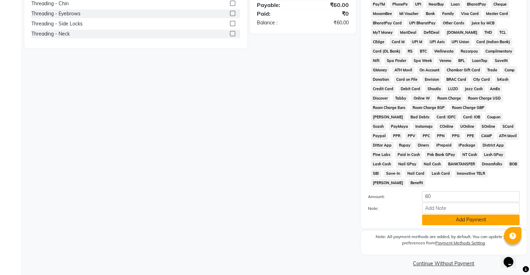
click at [475, 215] on button "Add Payment" at bounding box center [471, 220] width 98 height 11
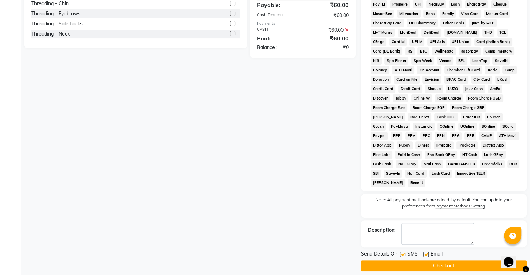
click at [445, 263] on button "Checkout" at bounding box center [444, 266] width 166 height 11
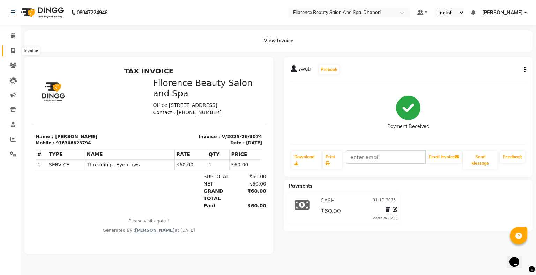
click at [13, 53] on icon at bounding box center [13, 50] width 4 height 5
select select "service"
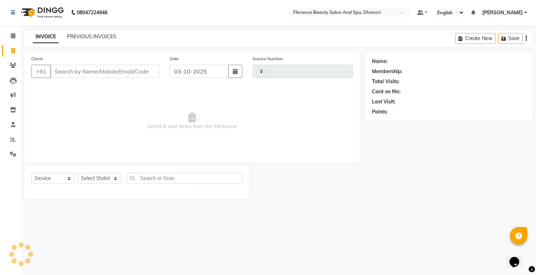
type input "3075"
select select "121"
click at [234, 74] on icon "button" at bounding box center [235, 72] width 5 height 6
select select "10"
select select "2025"
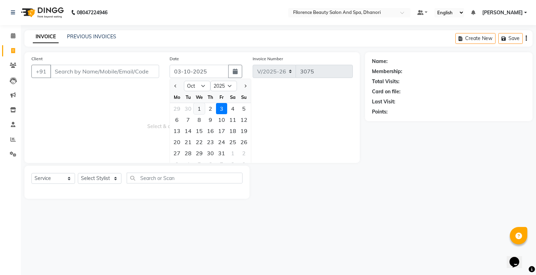
click at [199, 109] on div "1" at bounding box center [199, 108] width 11 height 11
type input "01-10-2025"
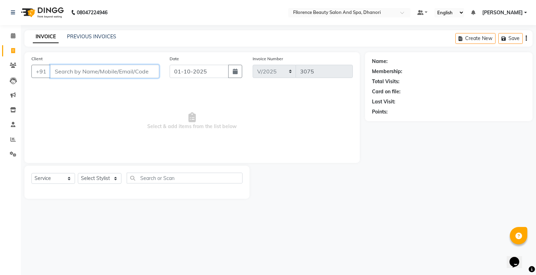
click at [158, 74] on input "Client" at bounding box center [104, 71] width 109 height 13
click at [136, 77] on input "Client" at bounding box center [104, 71] width 109 height 13
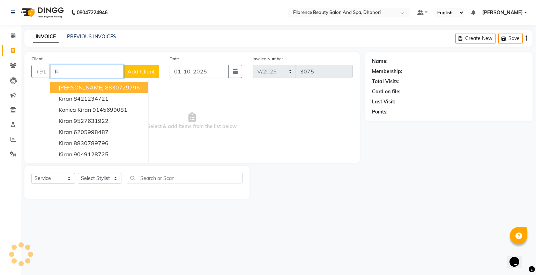
type input "K"
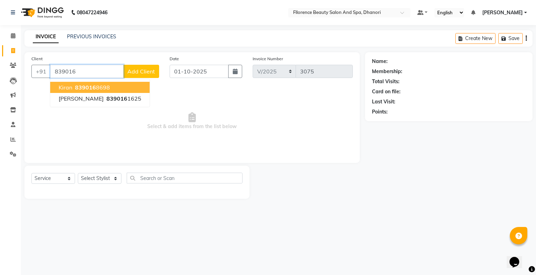
click at [101, 86] on ngb-highlight "839016 8698" at bounding box center [92, 87] width 36 height 7
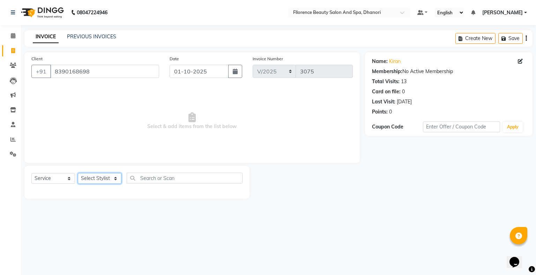
click at [113, 177] on select "Select Stylist" at bounding box center [100, 178] width 44 height 11
click at [333, 202] on main "INVOICE PREVIOUS INVOICES Create New Save Client [PHONE_NUMBER] Date [DATE] Inv…" at bounding box center [278, 119] width 515 height 179
drag, startPoint x: 333, startPoint y: 202, endPoint x: 113, endPoint y: 180, distance: 221.1
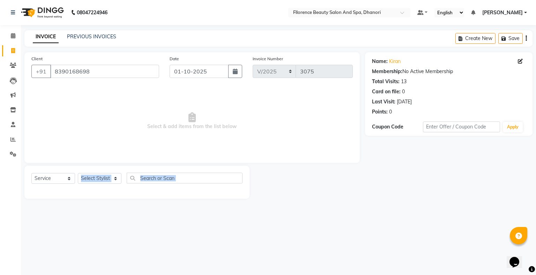
click at [113, 180] on main "INVOICE PREVIOUS INVOICES Create New Save Client [PHONE_NUMBER] Date [DATE] Inv…" at bounding box center [278, 119] width 515 height 179
click at [113, 180] on select "Select Stylist" at bounding box center [100, 178] width 44 height 11
click at [128, 95] on span "Select & add items from the list below" at bounding box center [191, 121] width 321 height 70
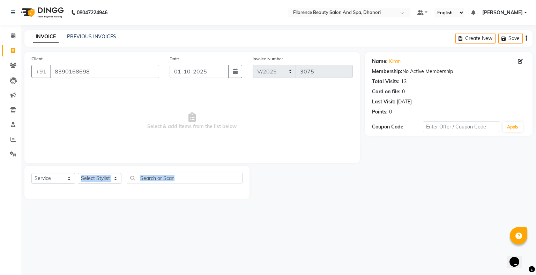
drag, startPoint x: 110, startPoint y: 260, endPoint x: 114, endPoint y: 180, distance: 80.6
click at [114, 180] on div "08047224946 Select Location × Fllorence Beauty Salon And Spa, Dhanori Default P…" at bounding box center [268, 137] width 536 height 275
click at [114, 180] on select "Select Stylist" at bounding box center [100, 178] width 44 height 11
click at [93, 93] on span "Select & add items from the list below" at bounding box center [191, 121] width 321 height 70
click at [118, 177] on select "Select Stylist" at bounding box center [100, 178] width 44 height 11
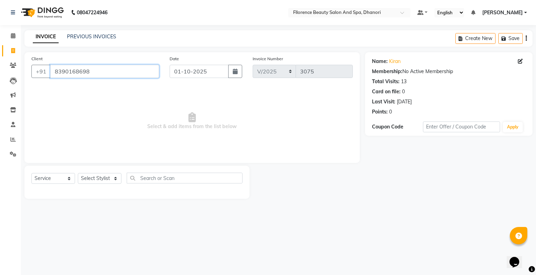
click at [89, 76] on input "8390168698" at bounding box center [104, 71] width 109 height 13
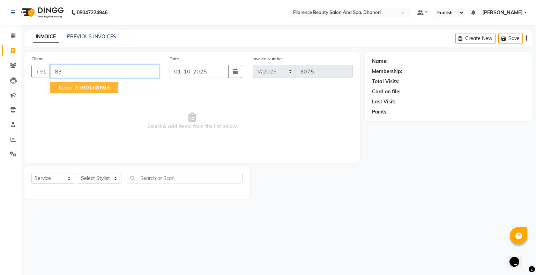
type input "8"
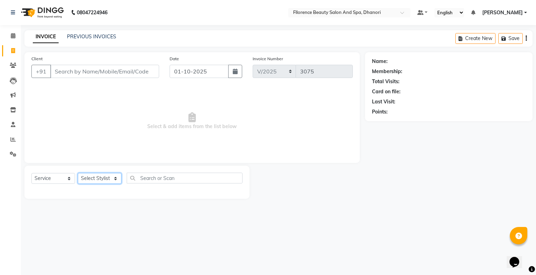
click at [115, 182] on select "Select Stylist" at bounding box center [100, 178] width 44 height 11
click at [197, 111] on span "Select & add items from the list below" at bounding box center [191, 121] width 321 height 70
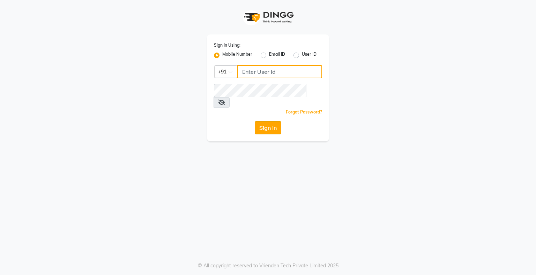
type input "9146152333"
click at [266, 121] on button "Sign In" at bounding box center [268, 127] width 27 height 13
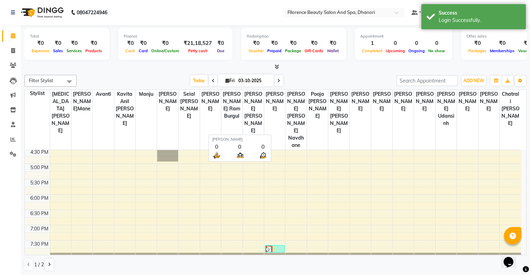
click at [266, 113] on th "[PERSON_NAME]" at bounding box center [274, 120] width 21 height 60
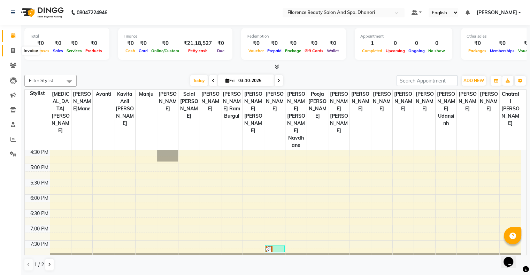
click at [14, 54] on span at bounding box center [13, 51] width 12 height 8
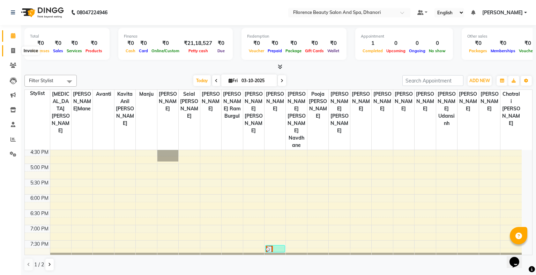
select select "121"
select select "service"
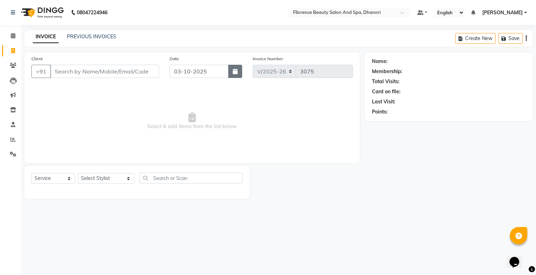
click at [239, 73] on button "button" at bounding box center [235, 71] width 14 height 13
select select "10"
select select "2025"
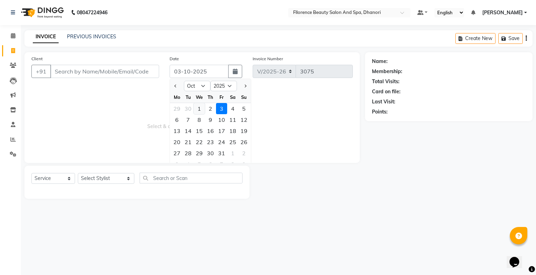
click at [199, 111] on div "1" at bounding box center [199, 108] width 11 height 11
type input "01-10-2025"
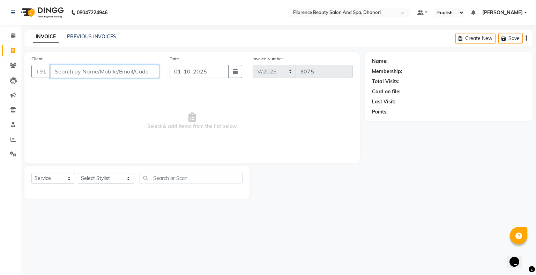
click at [145, 71] on input "Client" at bounding box center [104, 71] width 109 height 13
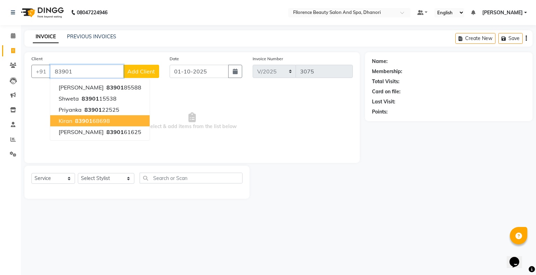
click at [93, 122] on ngb-highlight "83901 68698" at bounding box center [92, 121] width 36 height 7
type input "8390168698"
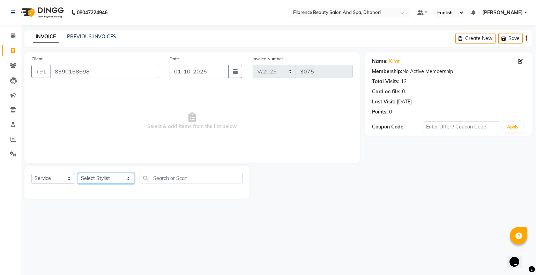
click at [114, 180] on select "Select Stylist [PERSON_NAME] [PERSON_NAME] arjun [PERSON_NAME] [PERSON_NAME] [P…" at bounding box center [106, 178] width 56 height 11
select select "3686"
click at [78, 174] on select "Select Stylist [PERSON_NAME] [PERSON_NAME] arjun [PERSON_NAME] [PERSON_NAME] [P…" at bounding box center [106, 178] width 56 height 11
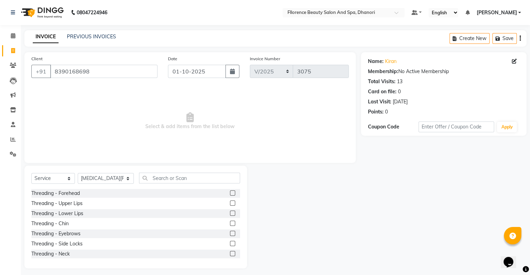
click at [230, 233] on label at bounding box center [232, 233] width 5 height 5
click at [230, 233] on input "checkbox" at bounding box center [232, 234] width 5 height 5
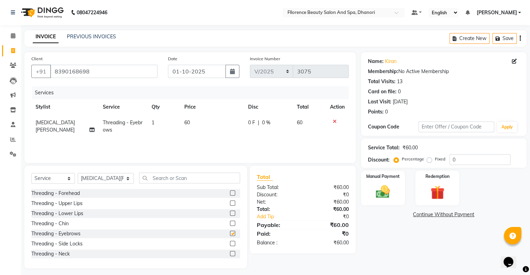
checkbox input "false"
click at [230, 201] on label at bounding box center [232, 203] width 5 height 5
click at [230, 202] on input "checkbox" at bounding box center [232, 204] width 5 height 5
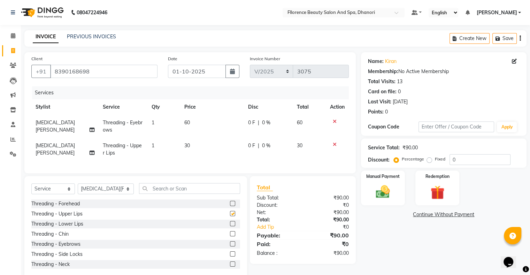
checkbox input "false"
click at [165, 191] on input "text" at bounding box center [189, 188] width 101 height 11
click at [117, 195] on select "Select Stylist [PERSON_NAME] [PERSON_NAME] arjun [PERSON_NAME] [PERSON_NAME] [P…" at bounding box center [106, 189] width 56 height 11
select select "7031"
click at [78, 190] on select "Select Stylist [PERSON_NAME] [PERSON_NAME] arjun [PERSON_NAME] [PERSON_NAME] [P…" at bounding box center [106, 189] width 56 height 11
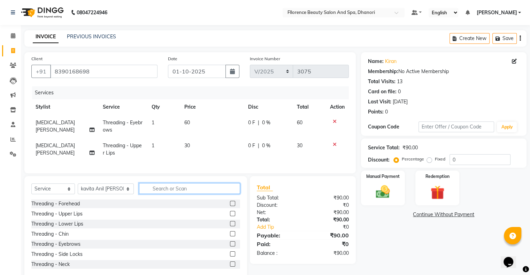
click at [149, 194] on input "text" at bounding box center [189, 188] width 101 height 11
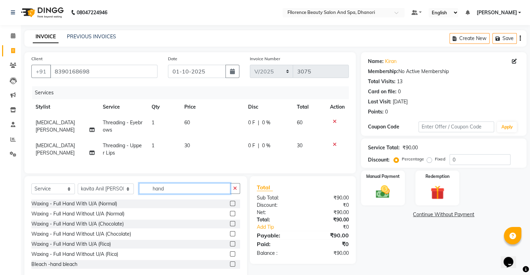
type input "hand"
click at [230, 227] on label at bounding box center [232, 223] width 5 height 5
click at [230, 227] on input "checkbox" at bounding box center [232, 224] width 5 height 5
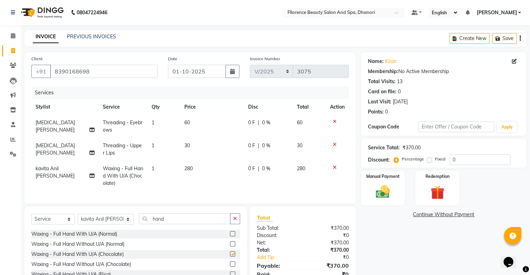
checkbox input "false"
click at [159, 225] on input "hand" at bounding box center [184, 219] width 91 height 11
type input "h"
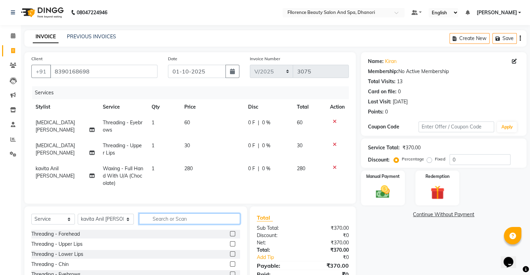
click at [153, 225] on input "text" at bounding box center [189, 219] width 101 height 11
type input "half"
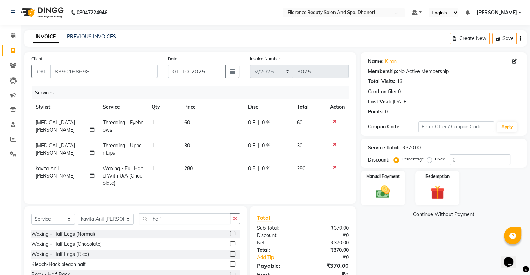
click at [230, 247] on label at bounding box center [232, 244] width 5 height 5
click at [230, 247] on input "checkbox" at bounding box center [232, 244] width 5 height 5
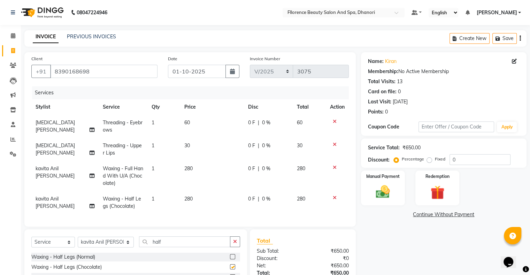
checkbox input "false"
click at [388, 190] on img at bounding box center [382, 192] width 23 height 17
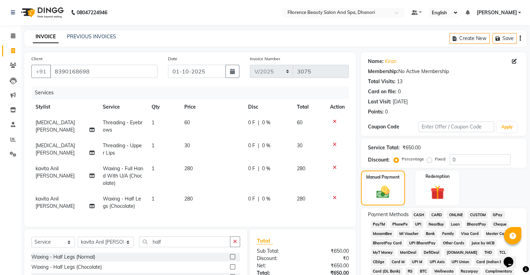
click at [422, 212] on span "CASH" at bounding box center [419, 215] width 15 height 8
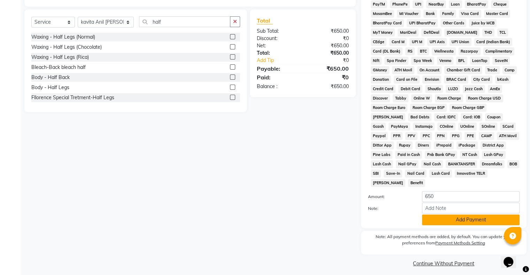
click at [473, 217] on button "Add Payment" at bounding box center [471, 220] width 98 height 11
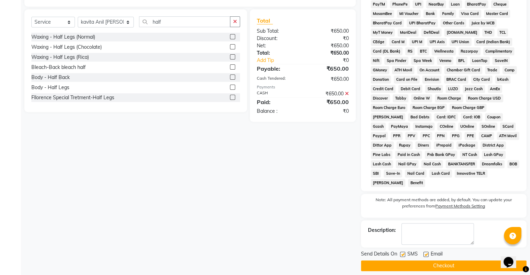
click at [438, 261] on button "Checkout" at bounding box center [444, 266] width 166 height 11
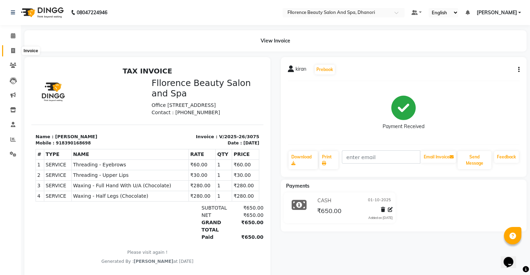
click at [13, 51] on icon at bounding box center [13, 50] width 4 height 5
select select "121"
select select "service"
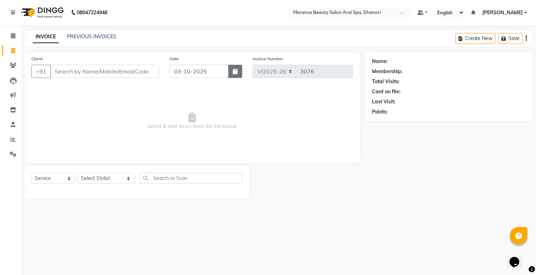
click at [235, 72] on icon "button" at bounding box center [235, 72] width 5 height 6
select select "10"
select select "2025"
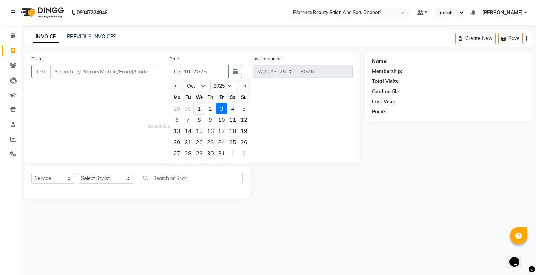
click at [196, 108] on div "1" at bounding box center [199, 108] width 11 height 11
type input "01-10-2025"
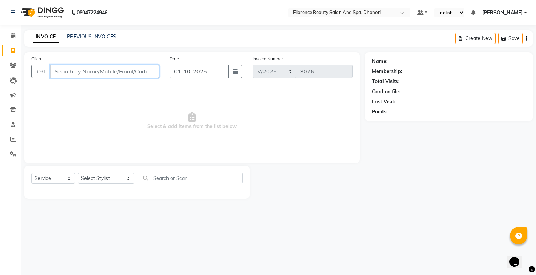
click at [75, 69] on input "Client" at bounding box center [104, 71] width 109 height 13
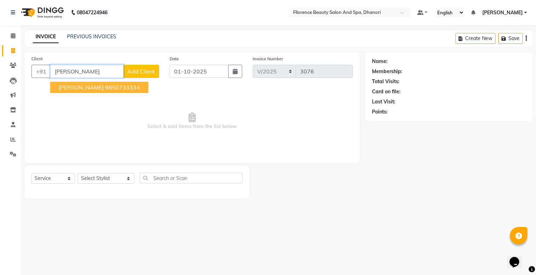
click at [91, 85] on span "Rekha Tingre" at bounding box center [81, 87] width 45 height 7
type input "9850733334"
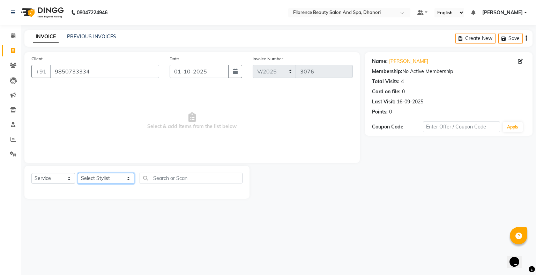
click at [118, 179] on select "Select Stylist [PERSON_NAME] [PERSON_NAME] arjun [PERSON_NAME] [PERSON_NAME] [P…" at bounding box center [106, 178] width 56 height 11
select select "23068"
click at [78, 174] on select "Select Stylist [PERSON_NAME] [PERSON_NAME] arjun [PERSON_NAME] [PERSON_NAME] [P…" at bounding box center [106, 178] width 56 height 11
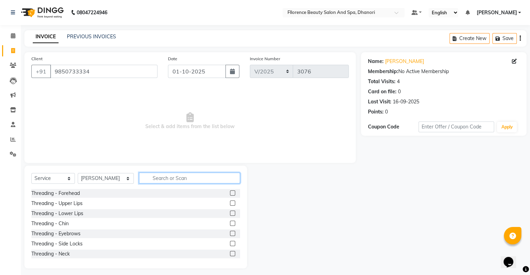
click at [148, 178] on input "text" at bounding box center [189, 178] width 101 height 11
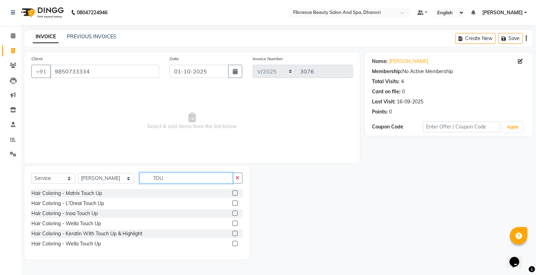
type input "TOU"
click at [235, 203] on label at bounding box center [234, 203] width 5 height 5
click at [235, 203] on input "checkbox" at bounding box center [234, 204] width 5 height 5
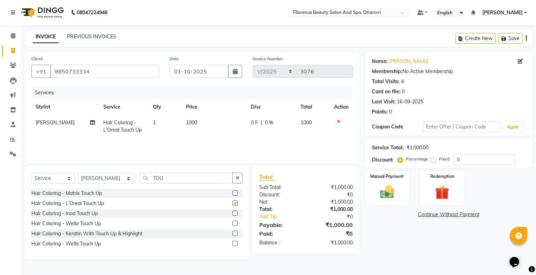
checkbox input "false"
click at [201, 119] on td "1000" at bounding box center [214, 126] width 65 height 23
select select "23068"
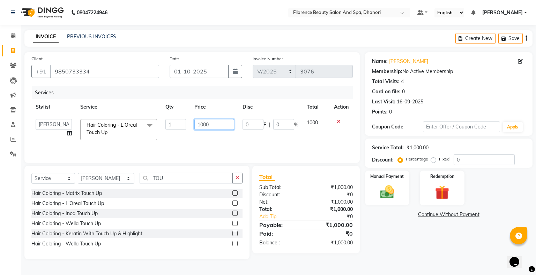
click at [216, 129] on input "1000" at bounding box center [214, 124] width 40 height 11
type input "1"
type input "1200"
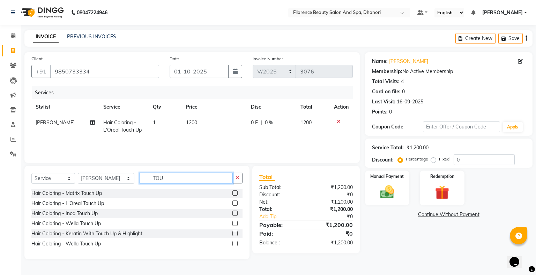
click at [161, 181] on input "TOU" at bounding box center [185, 178] width 93 height 11
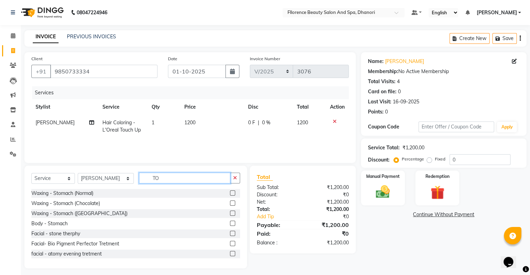
type input "T"
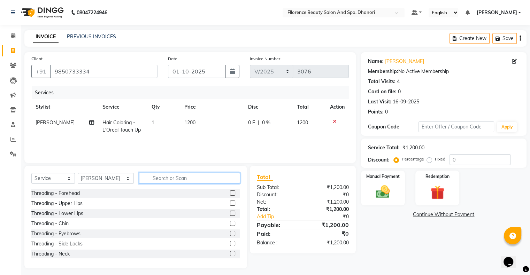
click at [141, 176] on input "text" at bounding box center [189, 178] width 101 height 11
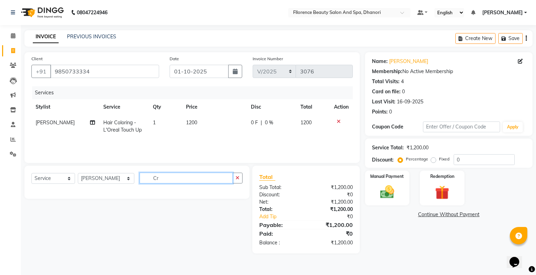
type input "C"
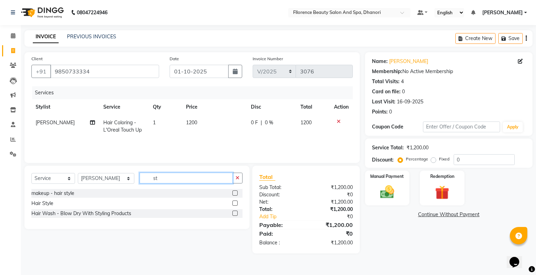
type input "s"
type input "blo"
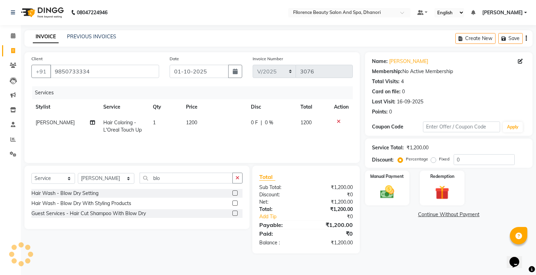
click at [234, 192] on label at bounding box center [234, 193] width 5 height 5
click at [234, 192] on input "checkbox" at bounding box center [234, 193] width 5 height 5
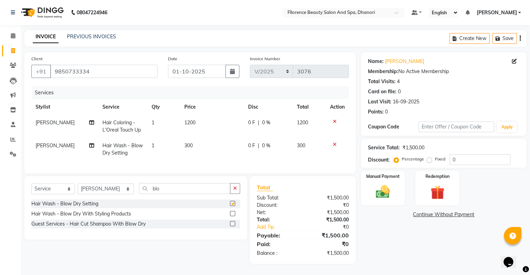
checkbox input "false"
click at [156, 194] on input "blo" at bounding box center [184, 188] width 91 height 11
type input "b"
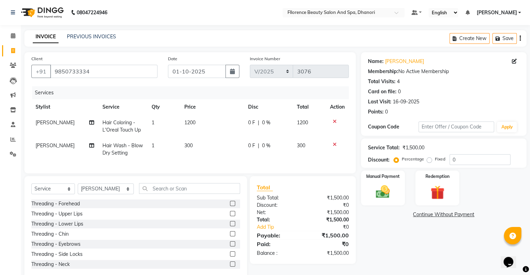
click at [192, 152] on td "300" at bounding box center [212, 149] width 64 height 23
select select "23068"
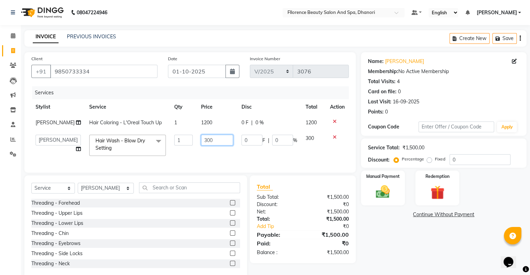
click at [212, 142] on input "300" at bounding box center [217, 140] width 32 height 11
type input "3"
type input "250"
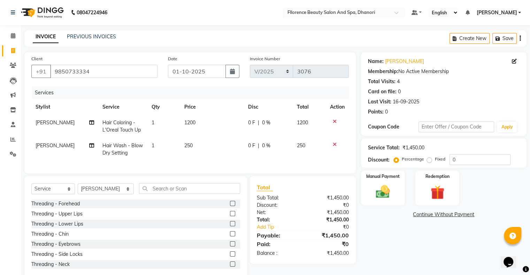
click at [203, 153] on td "250" at bounding box center [212, 149] width 64 height 23
select select "23068"
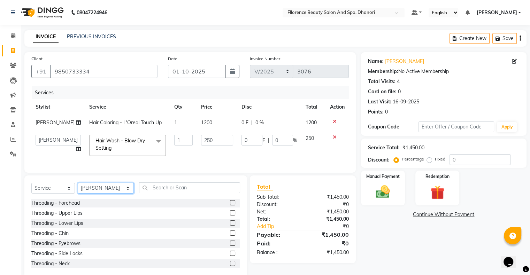
click at [112, 194] on select "Select Stylist [PERSON_NAME] [PERSON_NAME] arjun [PERSON_NAME] [PERSON_NAME] [P…" at bounding box center [106, 188] width 56 height 11
select select "62738"
click at [78, 189] on select "Select Stylist [PERSON_NAME] [PERSON_NAME] arjun [PERSON_NAME] [PERSON_NAME] [P…" at bounding box center [106, 188] width 56 height 11
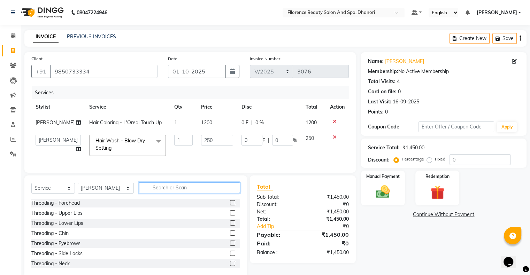
click at [154, 192] on input "text" at bounding box center [189, 188] width 101 height 11
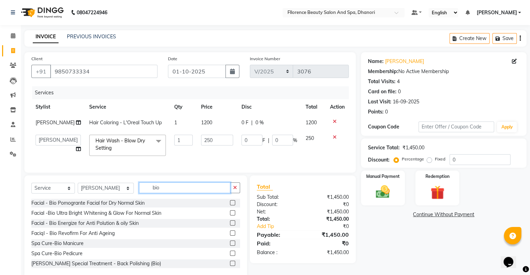
scroll to position [72, 0]
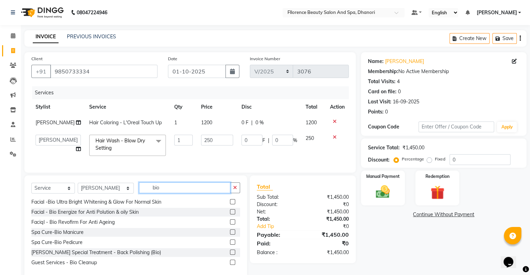
type input "bio"
click at [230, 265] on label at bounding box center [232, 262] width 5 height 5
click at [230, 265] on input "checkbox" at bounding box center [232, 263] width 5 height 5
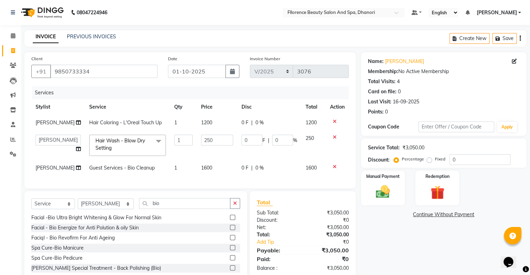
checkbox input "false"
click at [201, 170] on span "1600" at bounding box center [206, 168] width 11 height 6
select select "62738"
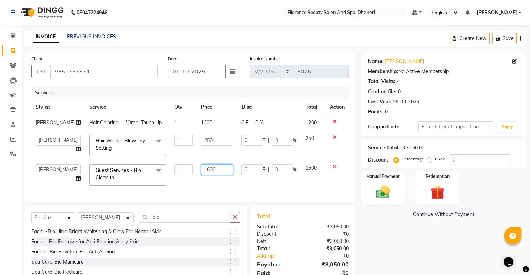
click at [217, 170] on input "1600" at bounding box center [217, 170] width 32 height 11
type input "1"
type input "1500"
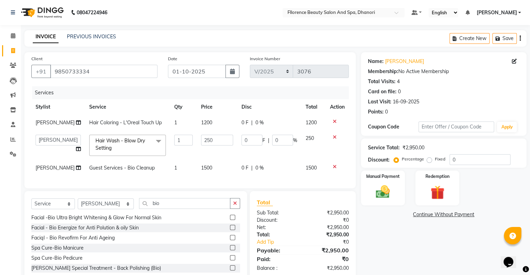
click at [217, 182] on div "Services Stylist Service Qty Price Disc Total Action freda Hair Coloring - L'Or…" at bounding box center [190, 133] width 318 height 95
click at [377, 192] on img at bounding box center [382, 192] width 23 height 17
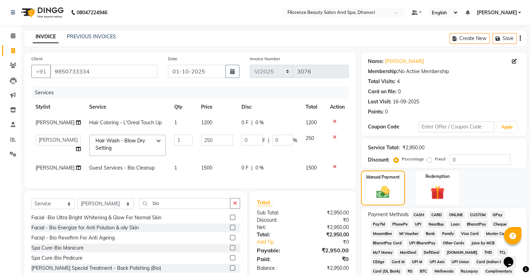
click at [421, 214] on span "CASH" at bounding box center [419, 215] width 15 height 8
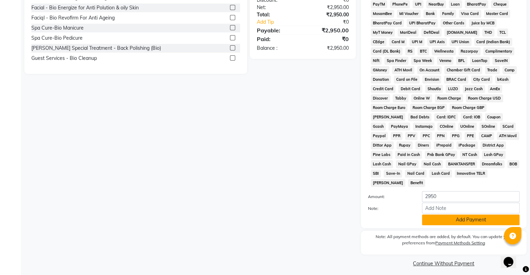
click at [483, 215] on button "Add Payment" at bounding box center [471, 220] width 98 height 11
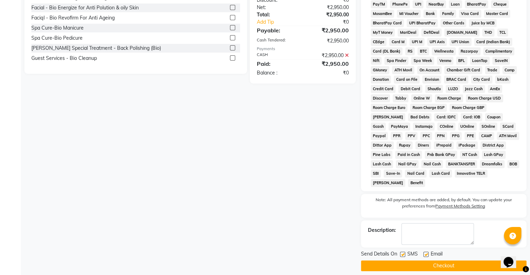
click at [435, 263] on button "Checkout" at bounding box center [444, 266] width 166 height 11
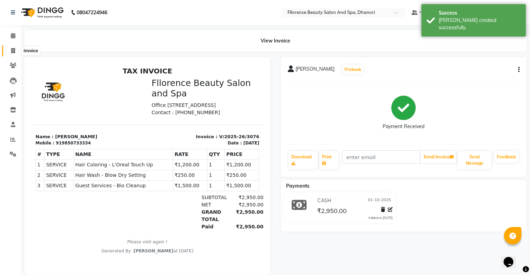
click at [12, 47] on span at bounding box center [13, 51] width 12 height 8
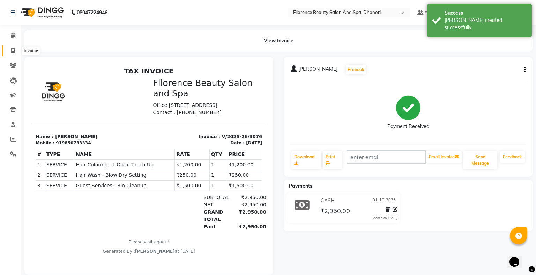
select select "121"
select select "service"
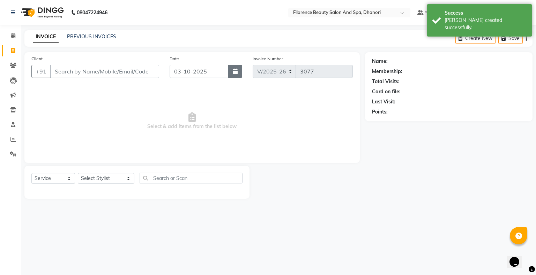
click at [233, 71] on icon "button" at bounding box center [235, 72] width 5 height 6
select select "10"
select select "2025"
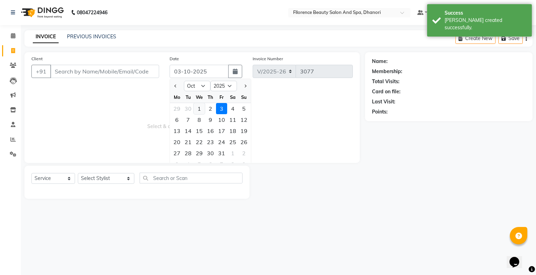
click at [198, 108] on div "1" at bounding box center [199, 108] width 11 height 11
type input "01-10-2025"
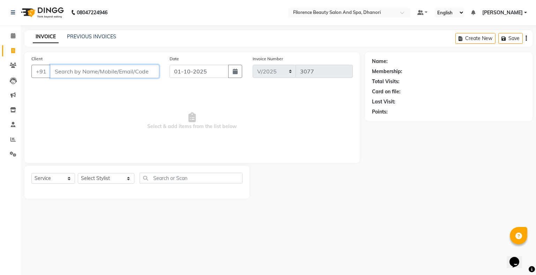
click at [143, 75] on input "Client" at bounding box center [104, 71] width 109 height 13
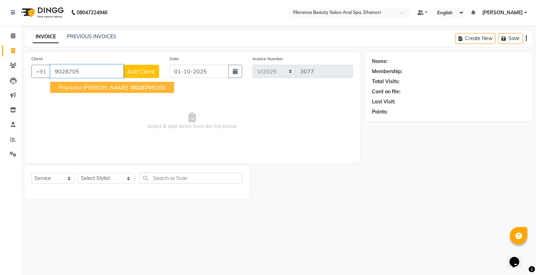
click at [131, 87] on span "9028705" at bounding box center [143, 87] width 24 height 7
type input "9028705168"
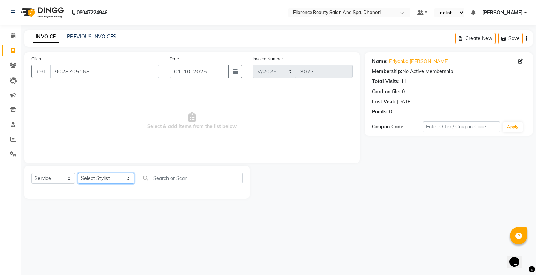
click at [117, 177] on select "Select Stylist [PERSON_NAME] [PERSON_NAME] arjun [PERSON_NAME] [PERSON_NAME] [P…" at bounding box center [106, 178] width 56 height 11
select select "23068"
click at [78, 174] on select "Select Stylist [PERSON_NAME] [PERSON_NAME] arjun [PERSON_NAME] [PERSON_NAME] [P…" at bounding box center [106, 178] width 56 height 11
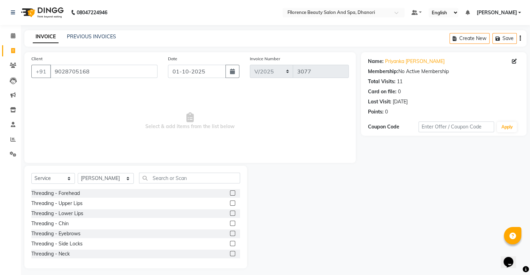
click at [230, 235] on label at bounding box center [232, 233] width 5 height 5
click at [230, 235] on input "checkbox" at bounding box center [232, 234] width 5 height 5
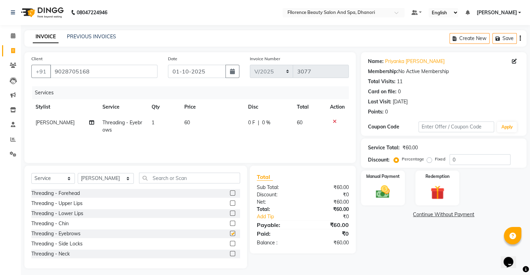
checkbox input "false"
click at [380, 191] on img at bounding box center [382, 192] width 23 height 17
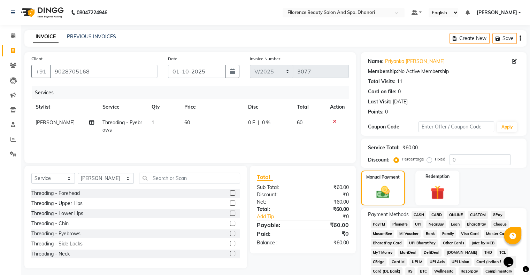
click at [499, 216] on span "GPay" at bounding box center [498, 215] width 14 height 8
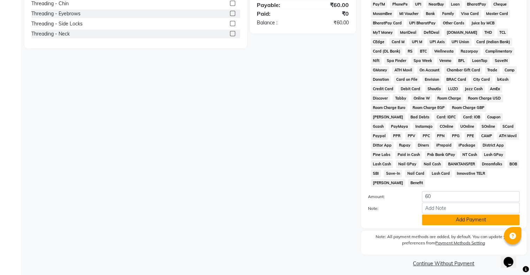
click at [495, 218] on button "Add Payment" at bounding box center [471, 220] width 98 height 11
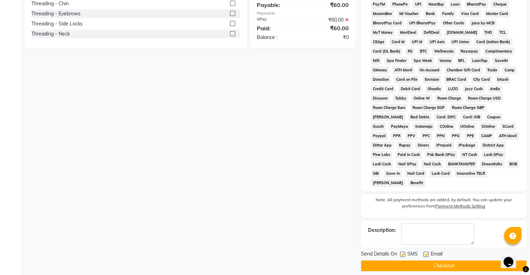
click at [449, 262] on button "Checkout" at bounding box center [444, 266] width 166 height 11
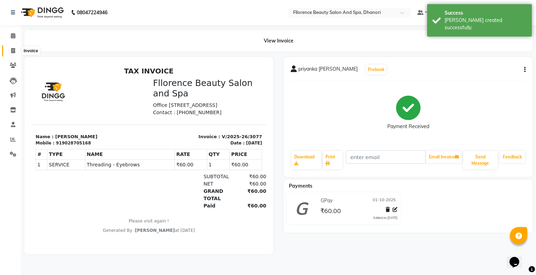
click at [13, 49] on icon at bounding box center [13, 50] width 4 height 5
select select "service"
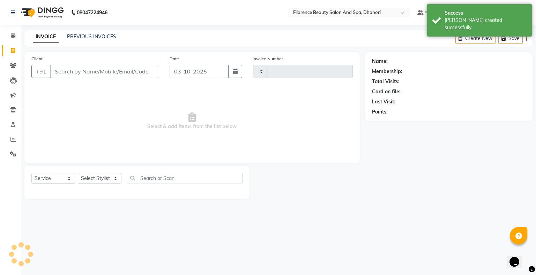
type input "3078"
select select "121"
click at [234, 72] on icon "button" at bounding box center [235, 72] width 5 height 6
select select "10"
select select "2025"
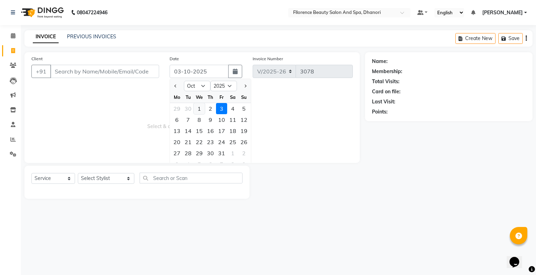
click at [199, 107] on div "1" at bounding box center [199, 108] width 11 height 11
type input "01-10-2025"
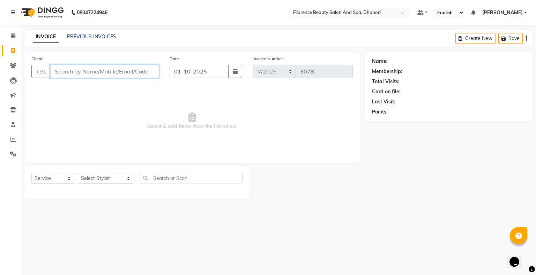
click at [138, 76] on input "Client" at bounding box center [104, 71] width 109 height 13
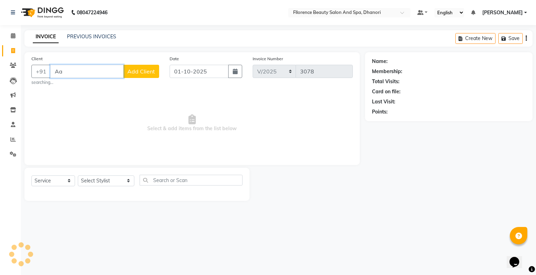
type input "A"
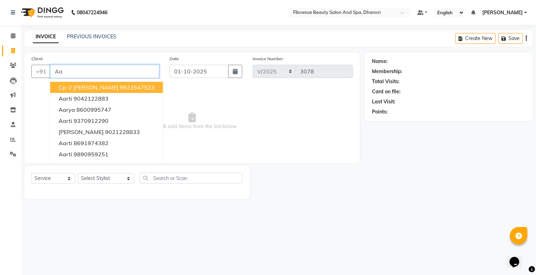
type input "A"
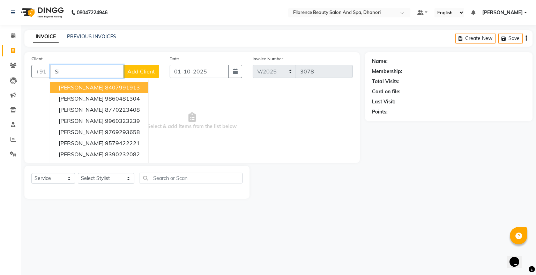
type input "S"
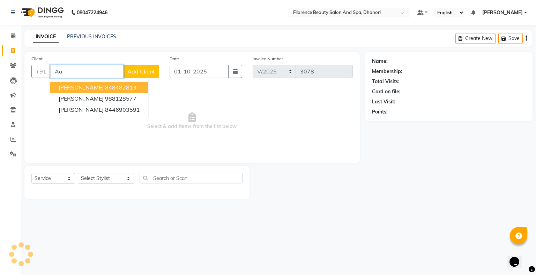
type input "A"
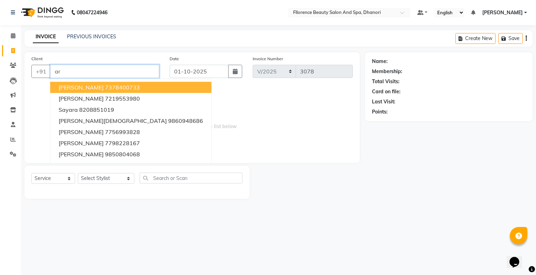
type input "a"
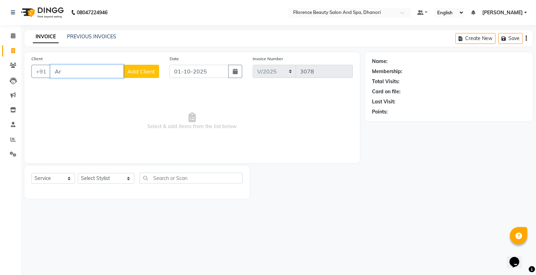
type input "A"
type input "a"
click at [106, 90] on ngb-highlight "9987202630" at bounding box center [122, 87] width 35 height 7
type input "9987202630"
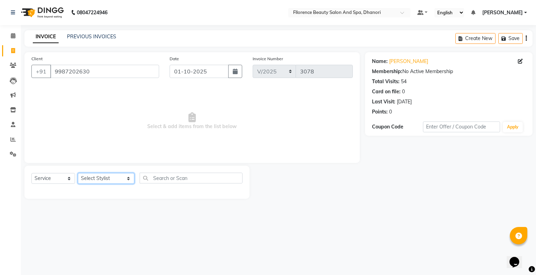
click at [117, 179] on select "Select Stylist [PERSON_NAME] [PERSON_NAME] arjun [PERSON_NAME] [PERSON_NAME] [P…" at bounding box center [106, 178] width 56 height 11
select select "13398"
click at [78, 174] on select "Select Stylist [PERSON_NAME] [PERSON_NAME] arjun [PERSON_NAME] [PERSON_NAME] [P…" at bounding box center [106, 178] width 56 height 11
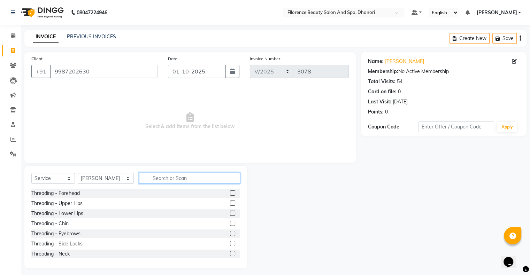
click at [155, 177] on input "text" at bounding box center [189, 178] width 101 height 11
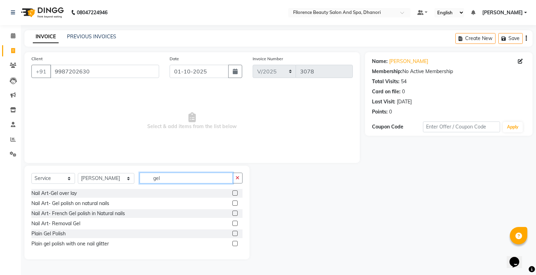
type input "gel"
click at [236, 233] on label at bounding box center [234, 233] width 5 height 5
click at [236, 233] on input "checkbox" at bounding box center [234, 234] width 5 height 5
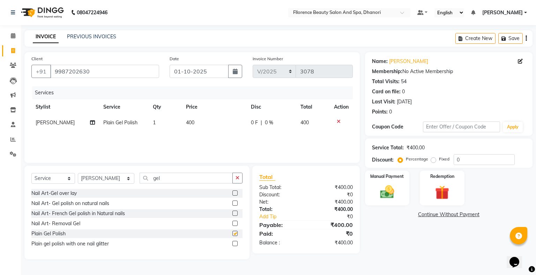
checkbox input "false"
click at [155, 177] on input "gel" at bounding box center [185, 178] width 93 height 11
type input "g"
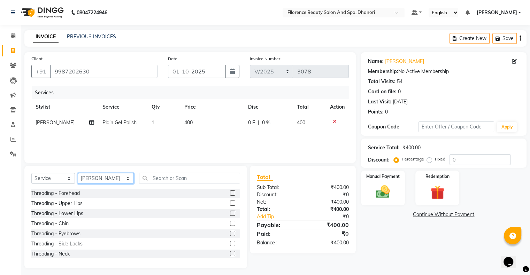
click at [115, 179] on select "Select Stylist [PERSON_NAME] [PERSON_NAME] arjun [PERSON_NAME] [PERSON_NAME] [P…" at bounding box center [106, 178] width 56 height 11
select select "3686"
click at [78, 174] on select "Select Stylist [PERSON_NAME] [PERSON_NAME] arjun [PERSON_NAME] [PERSON_NAME] [P…" at bounding box center [106, 178] width 56 height 11
click at [230, 235] on label at bounding box center [232, 233] width 5 height 5
click at [230, 235] on input "checkbox" at bounding box center [232, 234] width 5 height 5
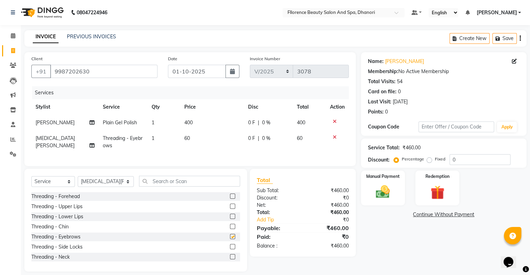
checkbox input "false"
click at [230, 209] on label at bounding box center [232, 206] width 5 height 5
click at [230, 209] on input "checkbox" at bounding box center [232, 207] width 5 height 5
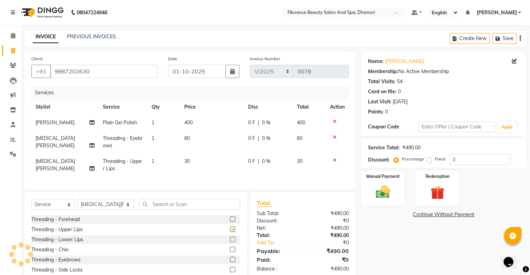
checkbox input "false"
click at [379, 188] on img at bounding box center [382, 192] width 23 height 17
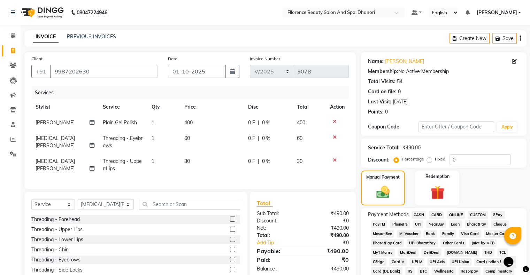
click at [499, 213] on span "GPay" at bounding box center [498, 215] width 14 height 8
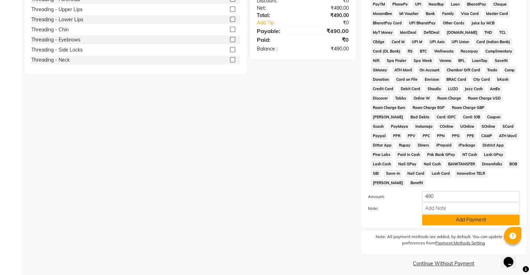
click at [467, 215] on button "Add Payment" at bounding box center [471, 220] width 98 height 11
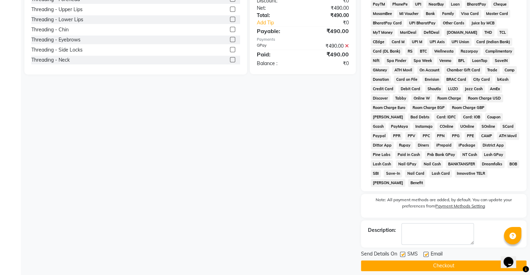
click at [445, 262] on button "Checkout" at bounding box center [444, 266] width 166 height 11
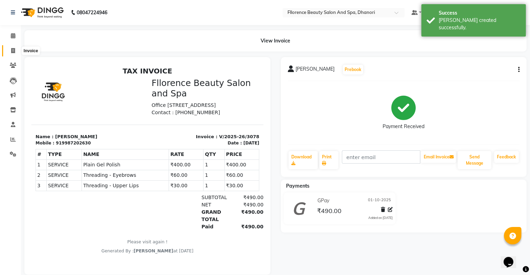
click at [14, 51] on icon at bounding box center [13, 50] width 4 height 5
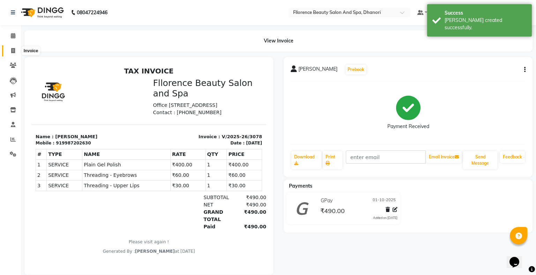
select select "121"
select select "service"
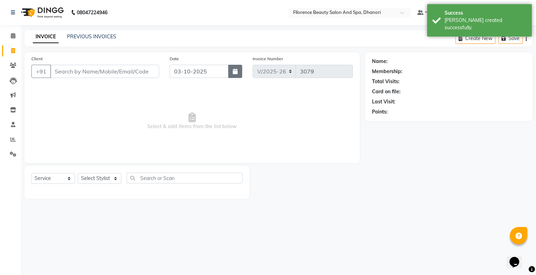
click at [235, 74] on icon "button" at bounding box center [235, 72] width 5 height 6
select select "10"
select select "2025"
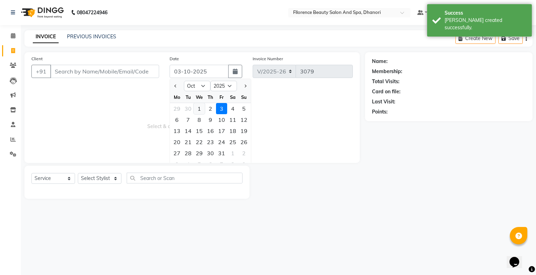
click at [202, 109] on div "1" at bounding box center [199, 108] width 11 height 11
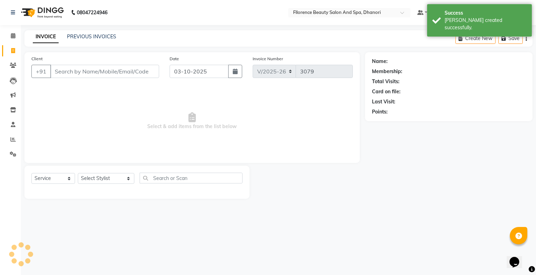
type input "01-10-2025"
click at [130, 73] on input "Client" at bounding box center [104, 71] width 109 height 13
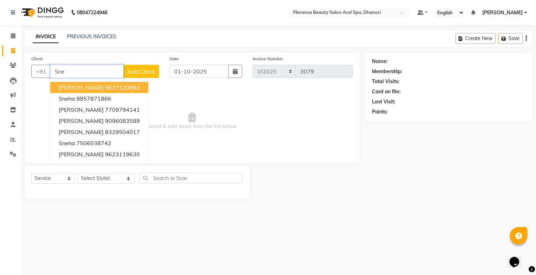
click at [105, 88] on ngb-highlight "9637120693" at bounding box center [122, 87] width 35 height 7
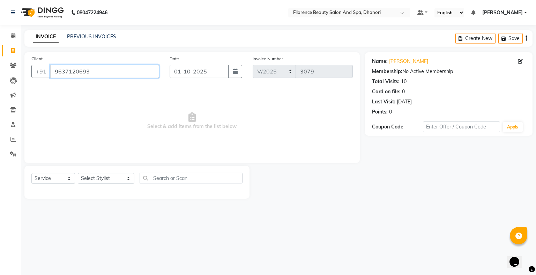
click at [92, 72] on input "9637120693" at bounding box center [104, 71] width 109 height 13
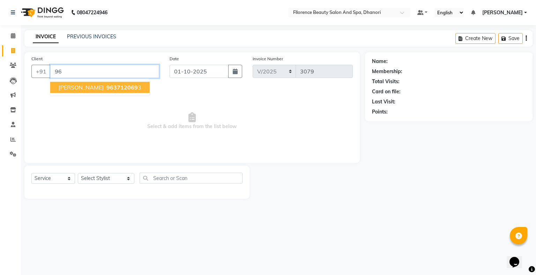
type input "9"
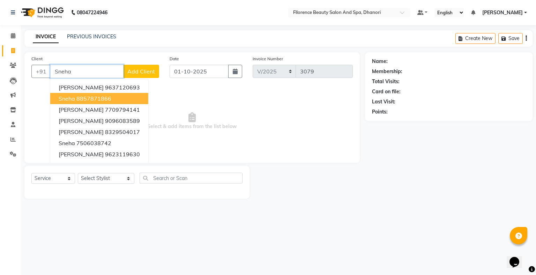
click at [89, 97] on ngb-highlight "8857871866" at bounding box center [93, 98] width 35 height 7
type input "8857871866"
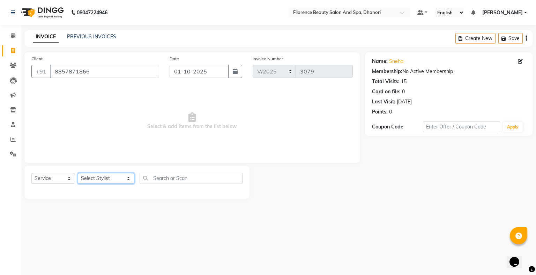
click at [117, 181] on select "Select Stylist [PERSON_NAME] [PERSON_NAME] arjun [PERSON_NAME] [PERSON_NAME] [P…" at bounding box center [106, 178] width 56 height 11
select select "3686"
click at [78, 174] on select "Select Stylist [PERSON_NAME] [PERSON_NAME] arjun [PERSON_NAME] [PERSON_NAME] [P…" at bounding box center [106, 178] width 56 height 11
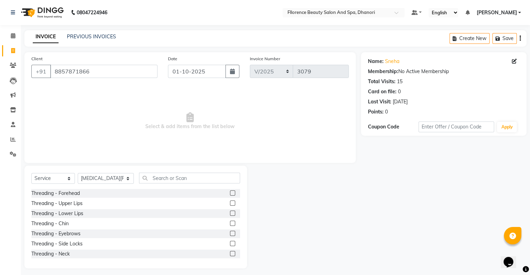
click at [230, 234] on label at bounding box center [232, 233] width 5 height 5
click at [230, 234] on input "checkbox" at bounding box center [232, 234] width 5 height 5
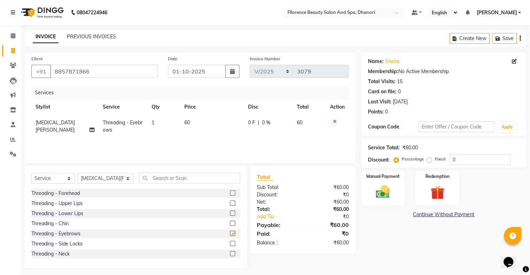
checkbox input "false"
click at [230, 195] on label at bounding box center [232, 193] width 5 height 5
click at [230, 195] on input "checkbox" at bounding box center [232, 193] width 5 height 5
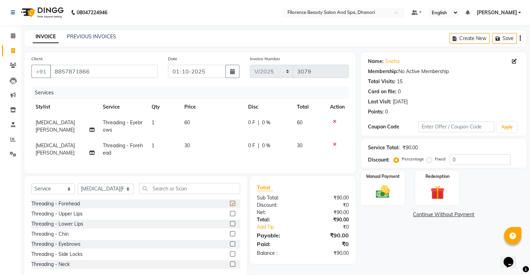
checkbox input "false"
click at [164, 192] on input "text" at bounding box center [189, 188] width 101 height 11
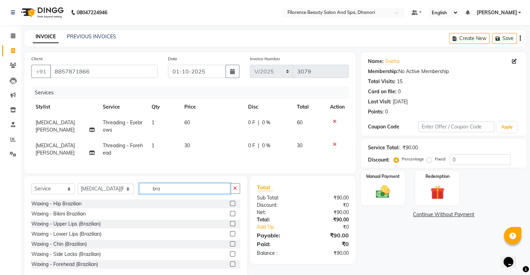
type input "bra"
click at [230, 227] on label at bounding box center [232, 223] width 5 height 5
click at [230, 227] on input "checkbox" at bounding box center [232, 224] width 5 height 5
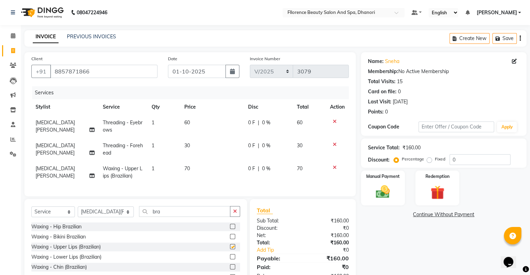
checkbox input "false"
click at [382, 190] on img at bounding box center [382, 192] width 23 height 17
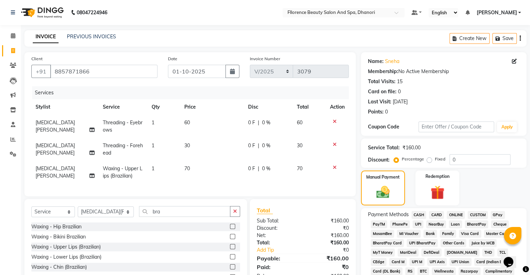
click at [418, 214] on span "CASH" at bounding box center [419, 215] width 15 height 8
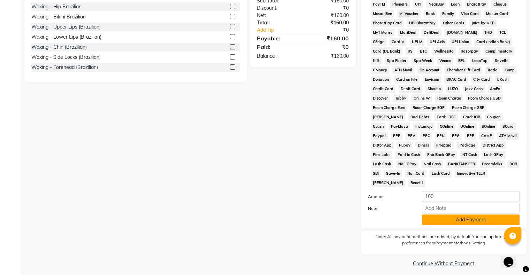
click at [474, 215] on button "Add Payment" at bounding box center [471, 220] width 98 height 11
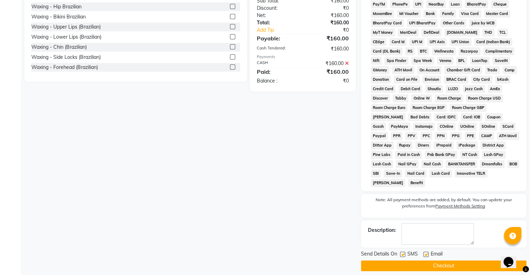
click at [439, 261] on button "Checkout" at bounding box center [444, 266] width 166 height 11
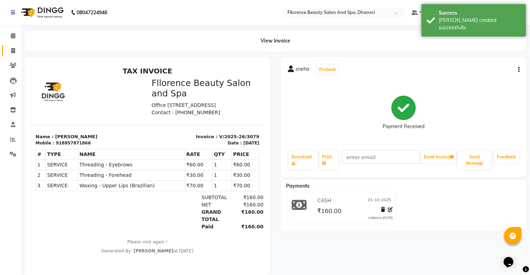
click at [13, 46] on link "Invoice" at bounding box center [10, 51] width 17 height 12
select select "service"
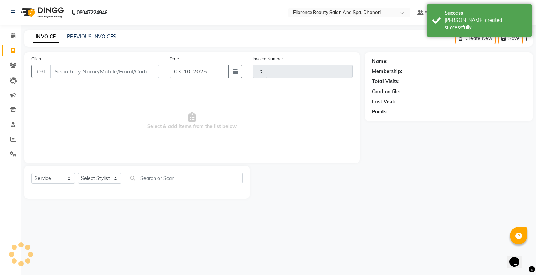
type input "3080"
select select "121"
click at [237, 73] on button "button" at bounding box center [235, 71] width 14 height 13
select select "10"
select select "2025"
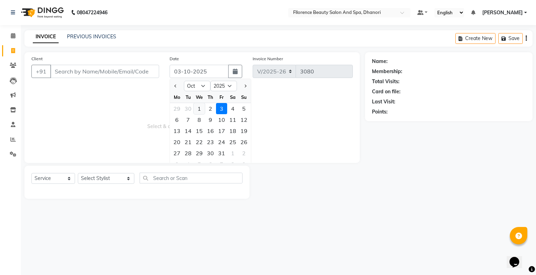
click at [201, 108] on div "1" at bounding box center [199, 108] width 11 height 11
type input "01-10-2025"
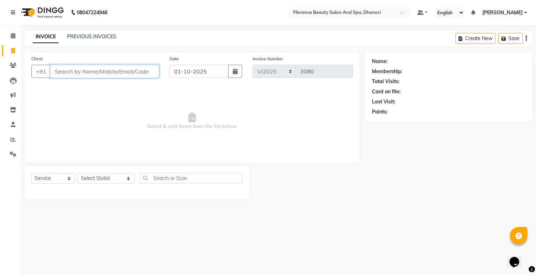
click at [141, 73] on input "Client" at bounding box center [104, 71] width 109 height 13
type input "R"
type input "D"
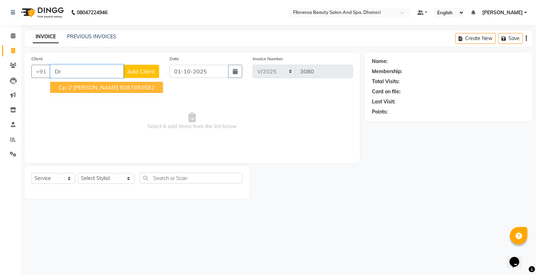
type input "D"
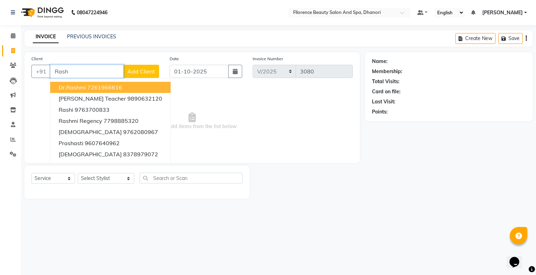
click at [114, 86] on ngb-highlight "7261966616" at bounding box center [104, 87] width 35 height 7
type input "7261966616"
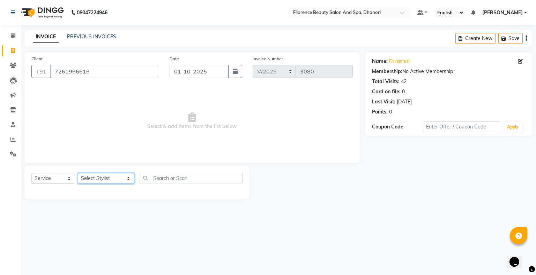
click at [114, 181] on select "Select Stylist [PERSON_NAME] [PERSON_NAME] arjun [PERSON_NAME] [PERSON_NAME] [P…" at bounding box center [106, 178] width 56 height 11
select select "3686"
click at [78, 174] on select "Select Stylist [PERSON_NAME] [PERSON_NAME] arjun [PERSON_NAME] [PERSON_NAME] [P…" at bounding box center [106, 178] width 56 height 11
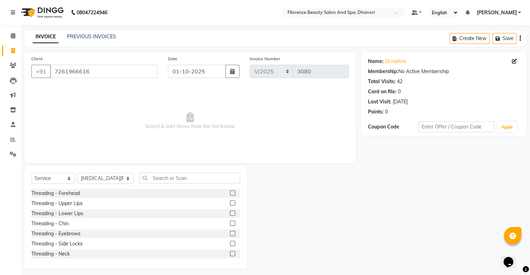
click at [230, 233] on label at bounding box center [232, 233] width 5 height 5
click at [230, 233] on input "checkbox" at bounding box center [232, 234] width 5 height 5
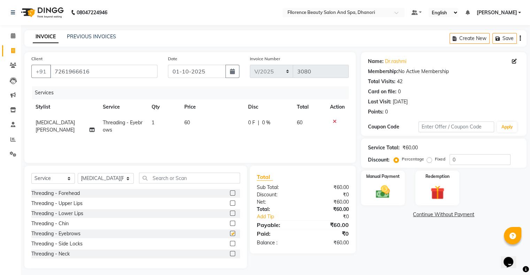
checkbox input "false"
click at [158, 178] on input "text" at bounding box center [189, 178] width 101 height 11
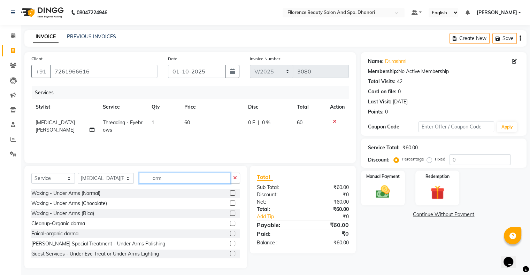
type input "arm"
click at [230, 192] on label at bounding box center [232, 193] width 5 height 5
click at [230, 192] on input "checkbox" at bounding box center [232, 193] width 5 height 5
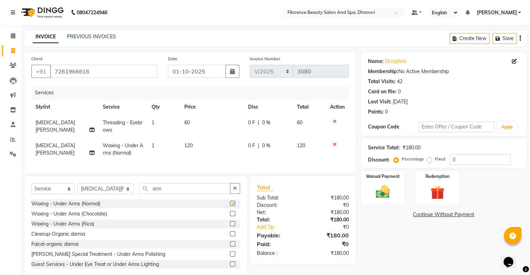
checkbox input "false"
click at [380, 191] on img at bounding box center [382, 192] width 23 height 17
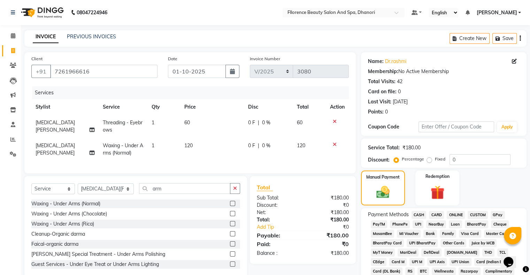
click at [497, 217] on span "GPay" at bounding box center [498, 215] width 14 height 8
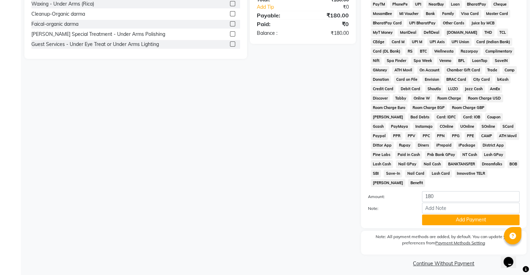
click at [475, 222] on div "Payment Methods CASH CARD ONLINE CUSTOM GPay PayTM PhonePe UPI NearBuy Loan Bha…" at bounding box center [444, 108] width 166 height 240
click at [471, 216] on button "Add Payment" at bounding box center [471, 220] width 98 height 11
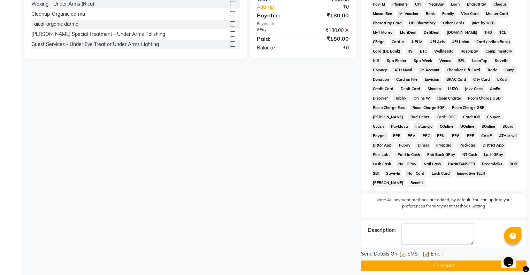
click at [444, 261] on button "Checkout" at bounding box center [444, 266] width 166 height 11
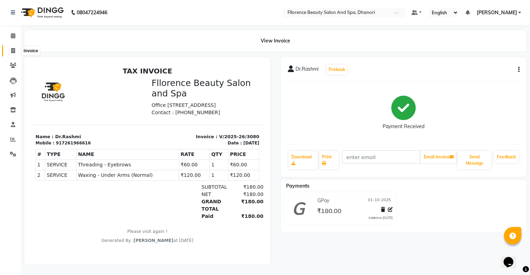
click at [14, 54] on span at bounding box center [13, 51] width 12 height 8
select select "121"
select select "service"
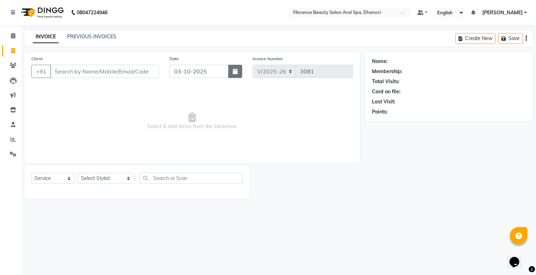
click at [236, 74] on icon "button" at bounding box center [235, 72] width 5 height 6
select select "10"
select select "2025"
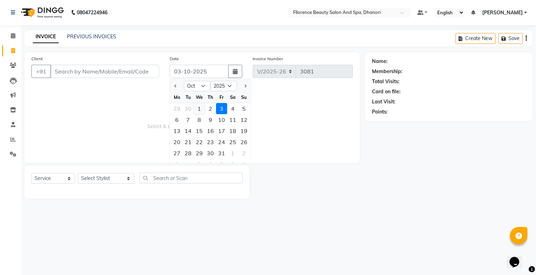
click at [198, 111] on div "1" at bounding box center [199, 108] width 11 height 11
type input "01-10-2025"
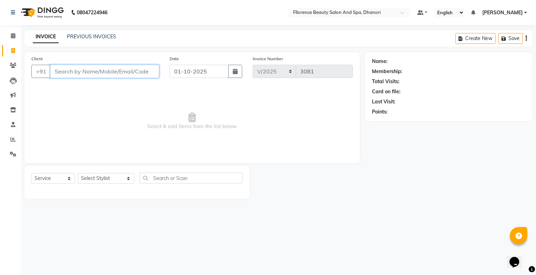
click at [139, 73] on input "Client" at bounding box center [104, 71] width 109 height 13
type input "R"
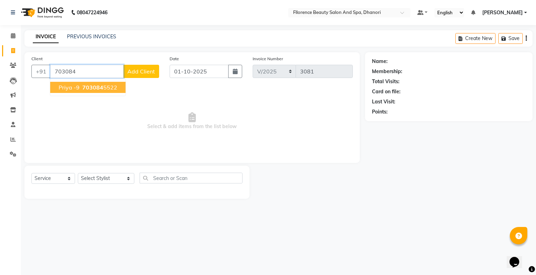
click at [109, 84] on ngb-highlight "703084 5522" at bounding box center [99, 87] width 36 height 7
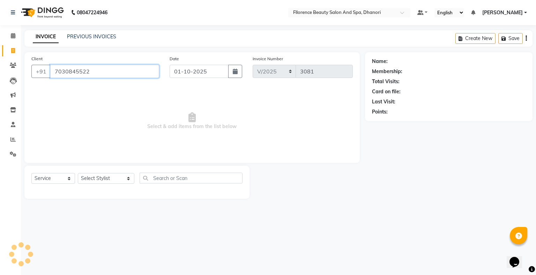
type input "7030845522"
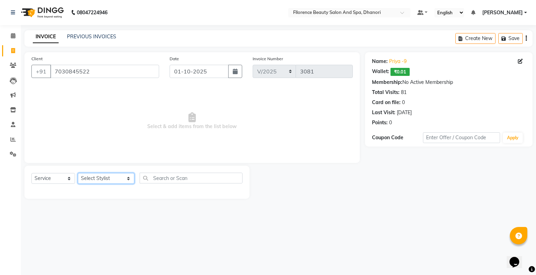
click at [116, 179] on select "Select Stylist [PERSON_NAME] [PERSON_NAME] arjun [PERSON_NAME] [PERSON_NAME] [P…" at bounding box center [106, 178] width 56 height 11
select select "3686"
click at [78, 174] on select "Select Stylist [PERSON_NAME] [PERSON_NAME] arjun [PERSON_NAME] [PERSON_NAME] [P…" at bounding box center [106, 178] width 56 height 11
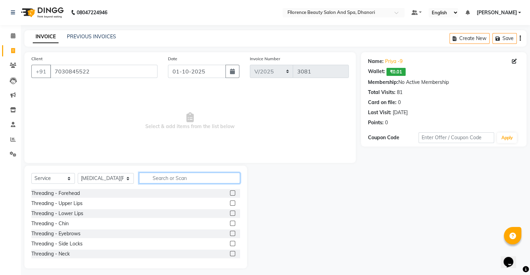
click at [153, 181] on input "text" at bounding box center [189, 178] width 101 height 11
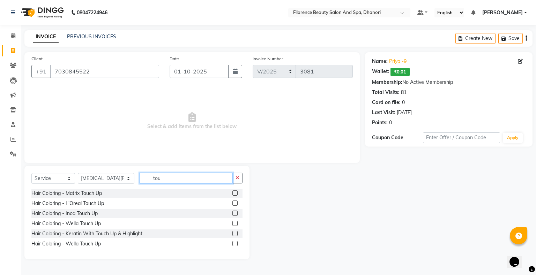
type input "tou"
click at [233, 205] on label at bounding box center [234, 203] width 5 height 5
click at [233, 205] on input "checkbox" at bounding box center [234, 204] width 5 height 5
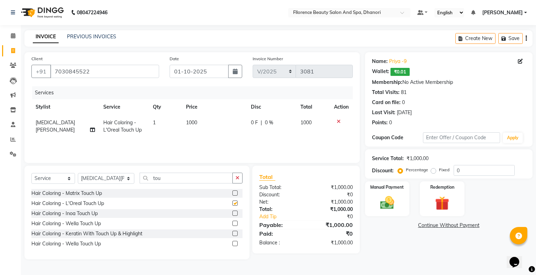
checkbox input "false"
click at [202, 128] on td "1000" at bounding box center [214, 126] width 65 height 23
select select "3686"
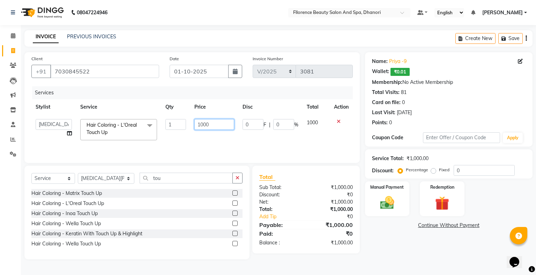
click at [217, 128] on input "1000" at bounding box center [214, 124] width 40 height 11
type input "1"
type input "1200"
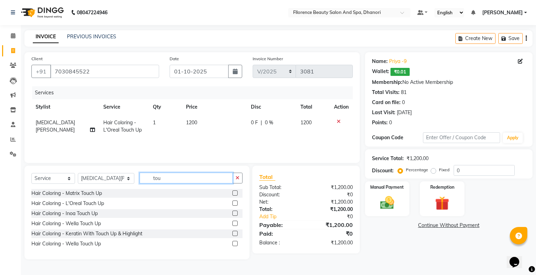
click at [153, 179] on input "tou" at bounding box center [185, 178] width 93 height 11
type input "t"
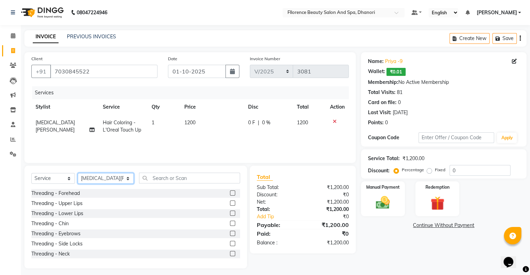
click at [114, 181] on select "Select Stylist [PERSON_NAME] [PERSON_NAME] arjun [PERSON_NAME] [PERSON_NAME] [P…" at bounding box center [106, 178] width 56 height 11
select select "62738"
click at [78, 174] on select "Select Stylist [PERSON_NAME] [PERSON_NAME] arjun [PERSON_NAME] [PERSON_NAME] [P…" at bounding box center [106, 178] width 56 height 11
click at [152, 180] on input "text" at bounding box center [189, 178] width 101 height 11
type input "f"
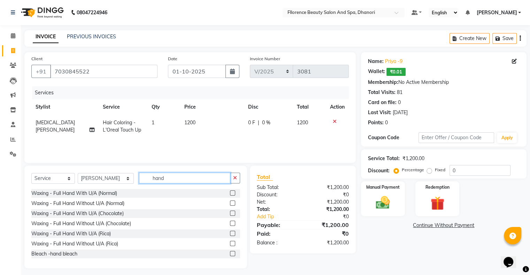
type input "hand"
click at [230, 234] on label at bounding box center [232, 233] width 5 height 5
click at [230, 234] on input "checkbox" at bounding box center [232, 234] width 5 height 5
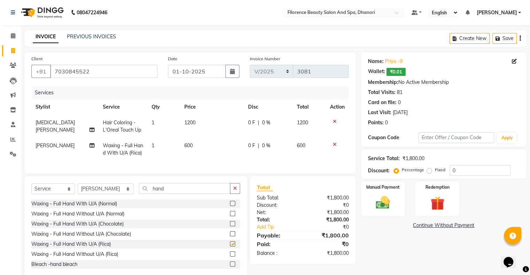
checkbox input "false"
click at [157, 194] on input "hand" at bounding box center [184, 188] width 91 height 11
type input "h"
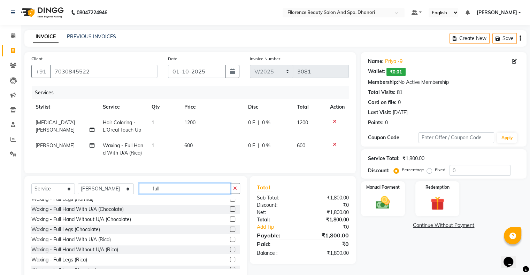
scroll to position [42, 0]
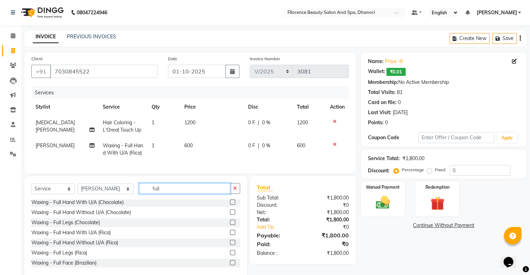
type input "full"
click at [230, 256] on label at bounding box center [232, 252] width 5 height 5
click at [230, 256] on input "checkbox" at bounding box center [232, 253] width 5 height 5
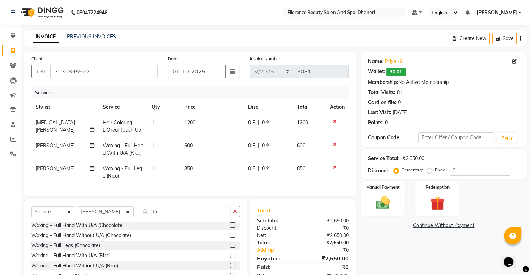
checkbox input "false"
click at [152, 216] on input "full" at bounding box center [184, 211] width 91 height 11
type input "f"
click at [115, 216] on select "Select Stylist [PERSON_NAME] [PERSON_NAME] arjun [PERSON_NAME] [PERSON_NAME] [P…" at bounding box center [106, 212] width 56 height 11
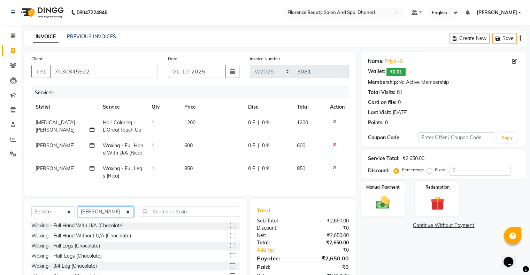
select select "20592"
click at [78, 213] on select "Select Stylist [PERSON_NAME] [PERSON_NAME] arjun [PERSON_NAME] [PERSON_NAME] [P…" at bounding box center [106, 212] width 56 height 11
click at [157, 216] on input "text" at bounding box center [189, 211] width 101 height 11
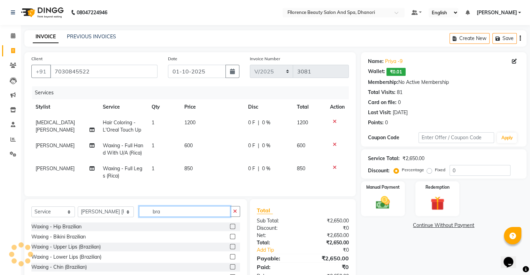
type input "bra"
click at [230, 250] on label at bounding box center [232, 246] width 5 height 5
click at [230, 250] on input "checkbox" at bounding box center [232, 247] width 5 height 5
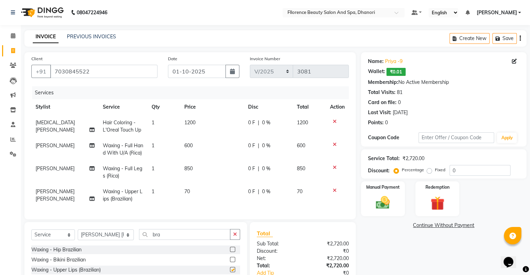
checkbox input "false"
click at [435, 171] on label "Fixed" at bounding box center [440, 170] width 10 height 6
click at [429, 171] on input "Fixed" at bounding box center [431, 170] width 5 height 5
radio input "true"
click at [456, 169] on input "0" at bounding box center [480, 170] width 61 height 11
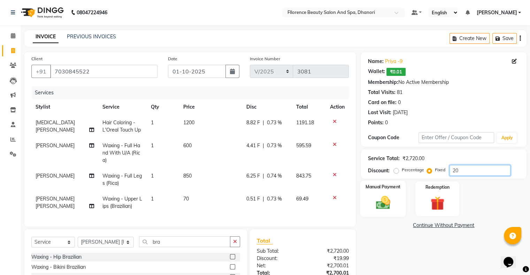
type input "20"
click at [381, 201] on img at bounding box center [382, 203] width 23 height 17
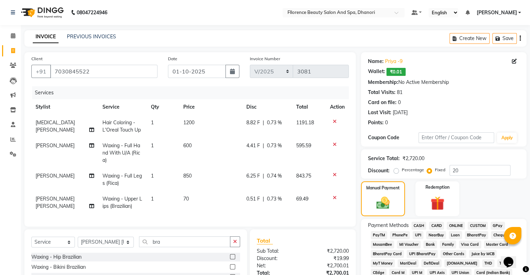
scroll to position [194, 0]
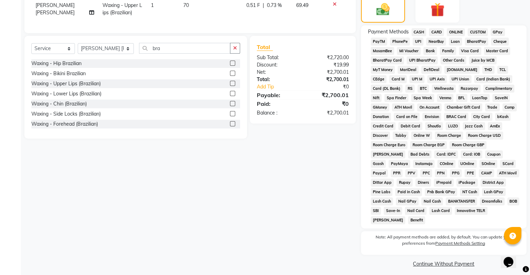
click at [497, 29] on span "GPay" at bounding box center [498, 32] width 14 height 8
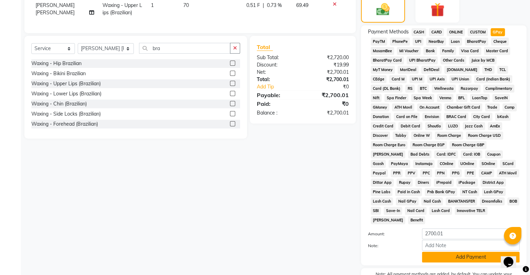
click at [460, 252] on button "Add Payment" at bounding box center [471, 257] width 98 height 11
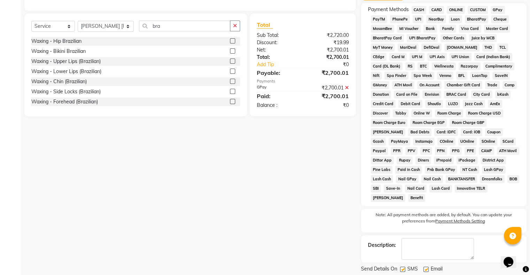
scroll to position [233, 0]
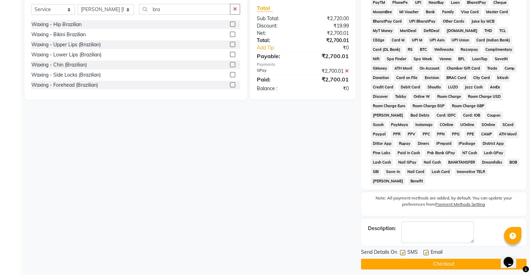
click at [454, 259] on button "Checkout" at bounding box center [444, 264] width 166 height 11
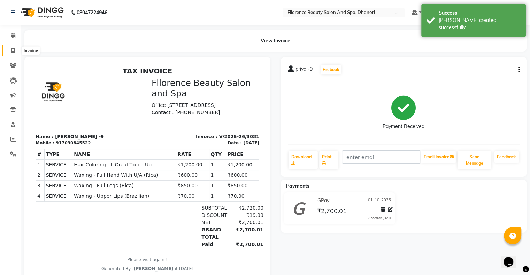
click at [16, 52] on span at bounding box center [13, 51] width 12 height 8
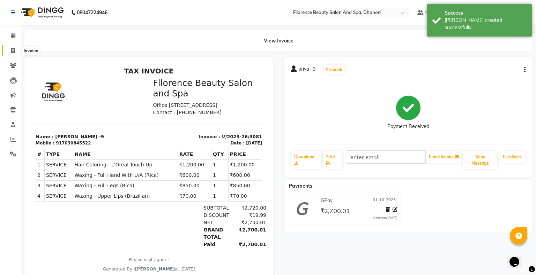
select select "121"
select select "service"
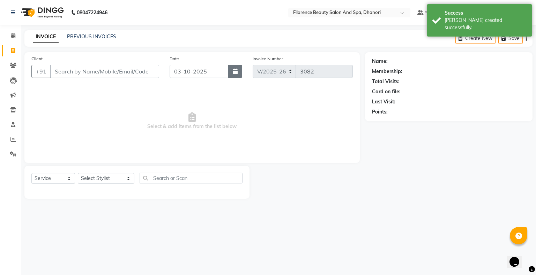
click at [237, 73] on icon "button" at bounding box center [235, 72] width 5 height 6
select select "10"
select select "2025"
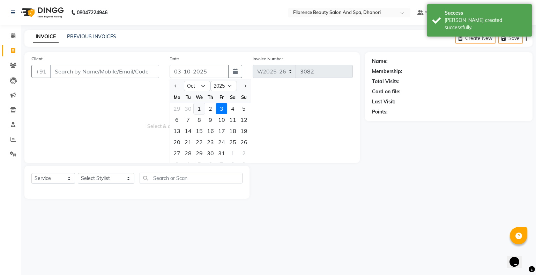
click at [199, 107] on div "1" at bounding box center [199, 108] width 11 height 11
type input "01-10-2025"
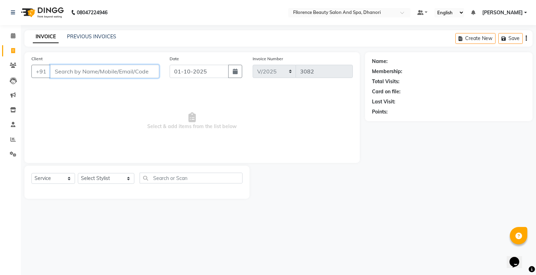
click at [132, 71] on input "Client" at bounding box center [104, 71] width 109 height 13
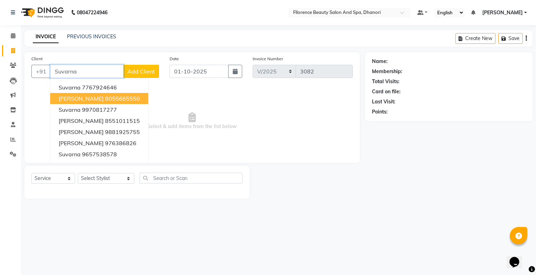
click at [116, 99] on ngb-highlight "8055665550" at bounding box center [122, 98] width 35 height 7
type input "8055665550"
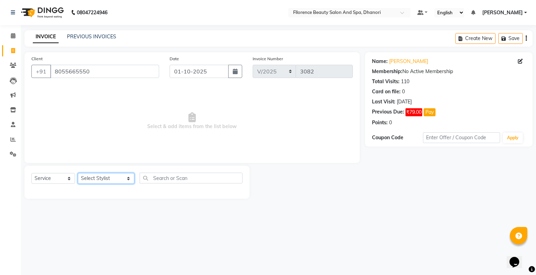
click at [115, 179] on select "Select Stylist [PERSON_NAME] [PERSON_NAME] arjun [PERSON_NAME] [PERSON_NAME] [P…" at bounding box center [106, 178] width 56 height 11
select select "3686"
click at [78, 174] on select "Select Stylist [PERSON_NAME] [PERSON_NAME] arjun [PERSON_NAME] [PERSON_NAME] [P…" at bounding box center [106, 178] width 56 height 11
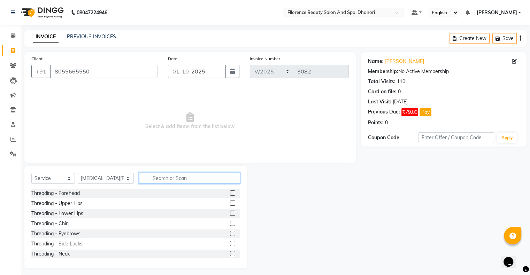
click at [166, 178] on input "text" at bounding box center [189, 178] width 101 height 11
click at [168, 186] on div "Select Service Product Membership Package Voucher Prepaid Gift Card Select Styl…" at bounding box center [135, 181] width 209 height 16
click at [156, 172] on div "Select Service Product Membership Package Voucher Prepaid Gift Card Select Styl…" at bounding box center [135, 217] width 223 height 103
click at [154, 175] on input "text" at bounding box center [189, 178] width 101 height 11
type input "hair w"
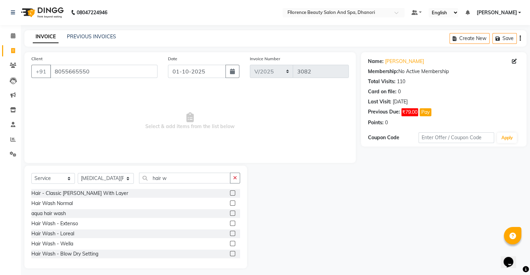
click at [230, 235] on label at bounding box center [232, 233] width 5 height 5
click at [230, 235] on input "checkbox" at bounding box center [232, 234] width 5 height 5
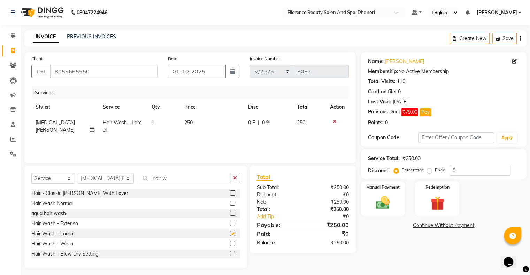
checkbox input "false"
click at [158, 178] on input "hair w" at bounding box center [184, 178] width 91 height 11
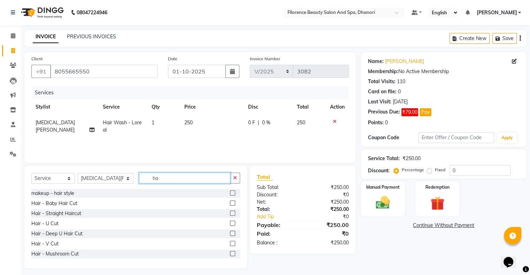
type input "h"
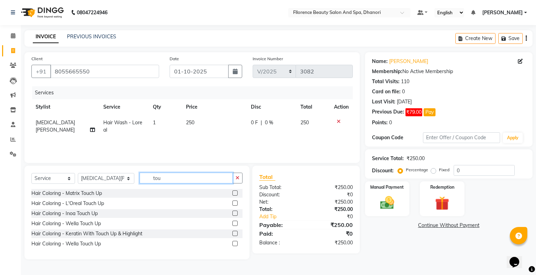
type input "tou"
click at [235, 204] on label at bounding box center [234, 203] width 5 height 5
click at [235, 204] on input "checkbox" at bounding box center [234, 204] width 5 height 5
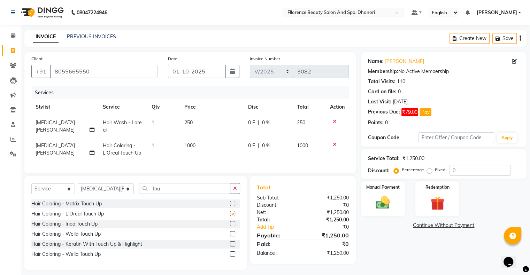
checkbox input "false"
click at [195, 123] on td "250" at bounding box center [212, 126] width 64 height 23
select select "3686"
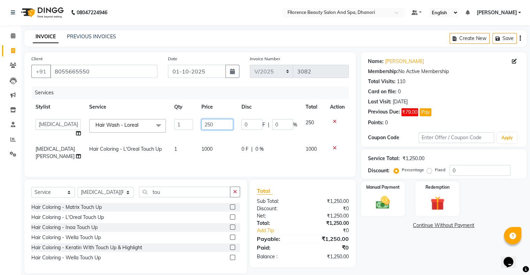
click at [212, 127] on input "250" at bounding box center [218, 124] width 32 height 11
type input "2"
type input "200"
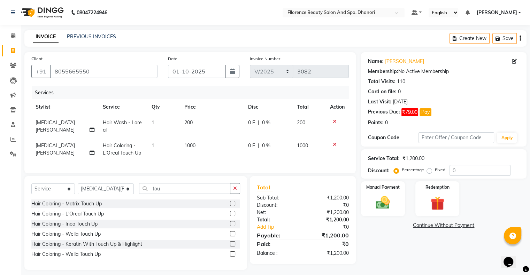
click at [280, 184] on div "Client +91 8055665550 Date 01-10-2025 Invoice Number V/2025 V/2025-26 3082 Serv…" at bounding box center [190, 161] width 342 height 218
click at [381, 204] on img at bounding box center [382, 203] width 23 height 17
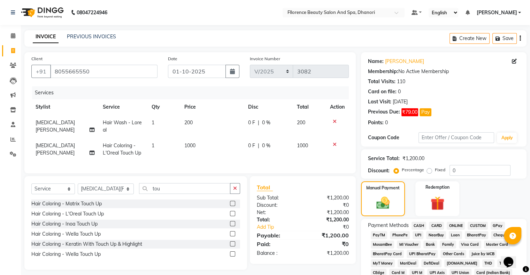
click at [418, 226] on span "CASH" at bounding box center [419, 226] width 15 height 8
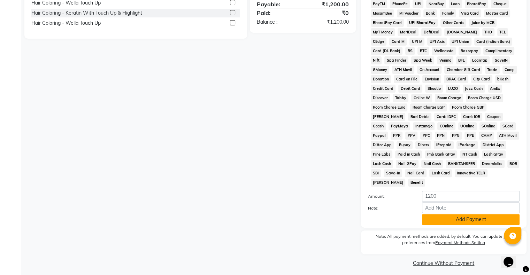
click at [490, 217] on button "Add Payment" at bounding box center [471, 219] width 98 height 11
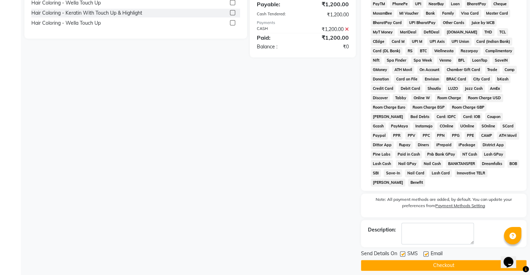
click at [455, 260] on button "Checkout" at bounding box center [444, 265] width 166 height 11
